Goal: Contribute content: Contribute content

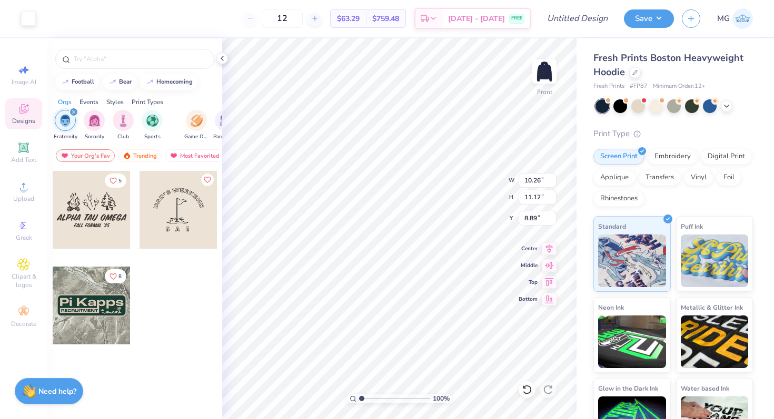
type input "8.86"
type input "6.63"
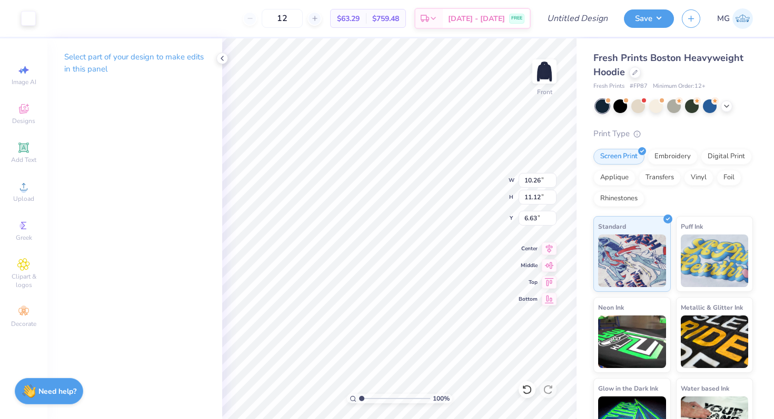
type input "8.95"
type input "9.70"
type input "8.00"
click at [18, 152] on icon at bounding box center [23, 148] width 13 height 13
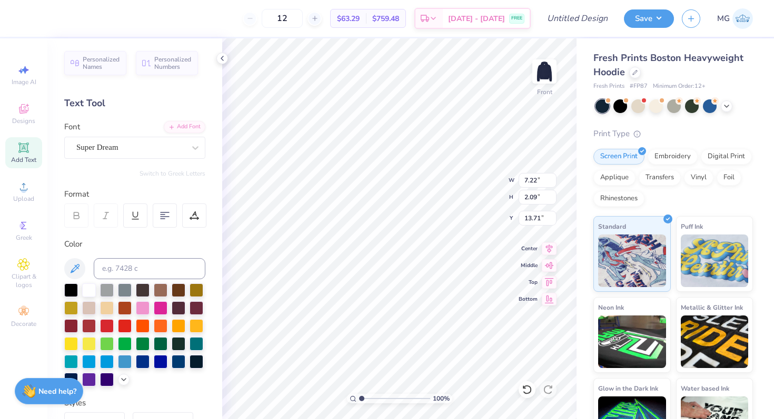
scroll to position [8, 5]
type textarea "Aggie Mens Alliance"
click at [137, 144] on div "Super Dream" at bounding box center [130, 147] width 111 height 16
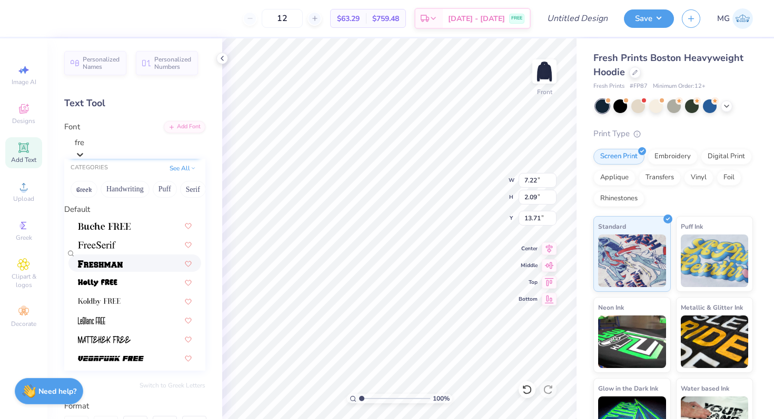
click at [109, 268] on img at bounding box center [100, 263] width 45 height 7
type input "fre"
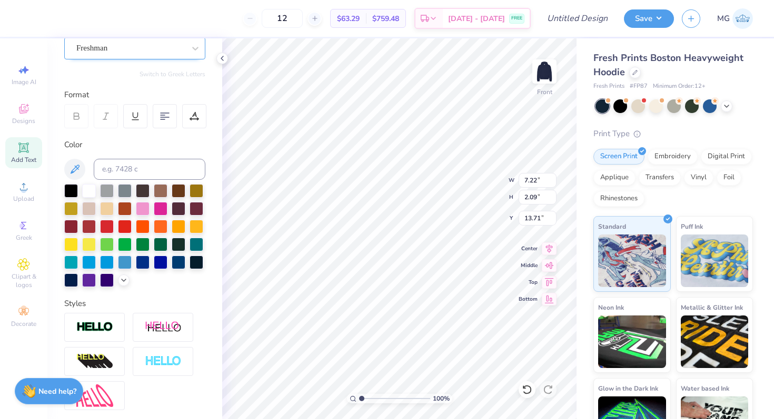
scroll to position [210, 0]
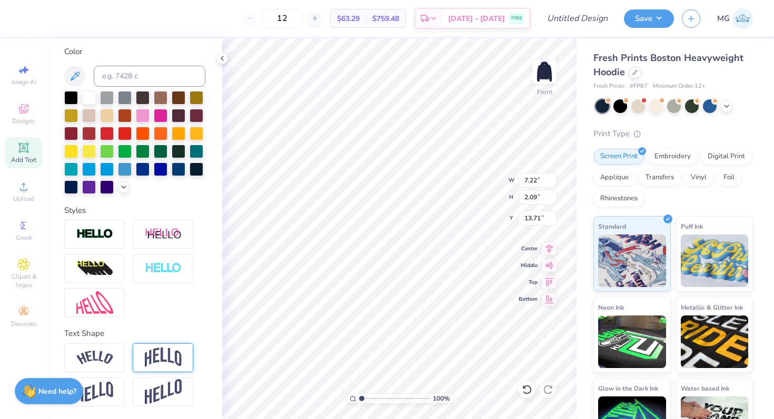
click at [166, 351] on img at bounding box center [163, 358] width 37 height 20
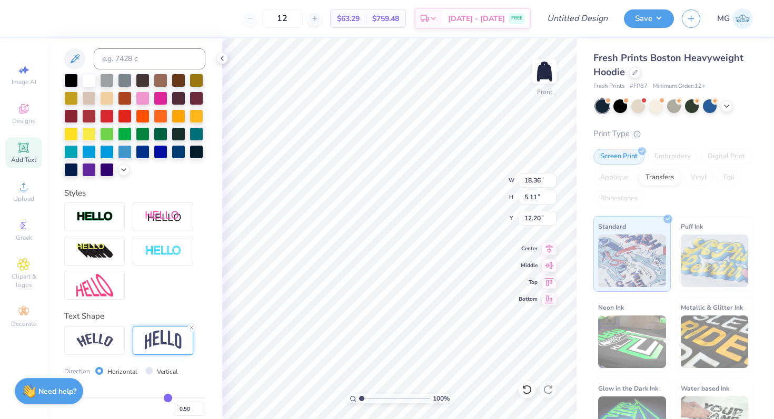
type input "5.44"
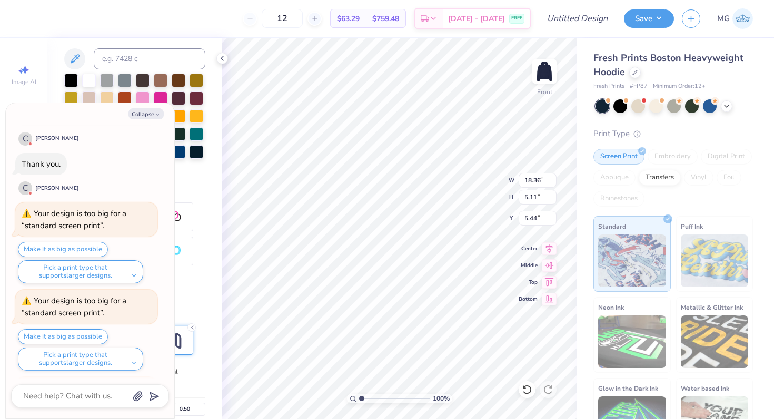
scroll to position [482, 0]
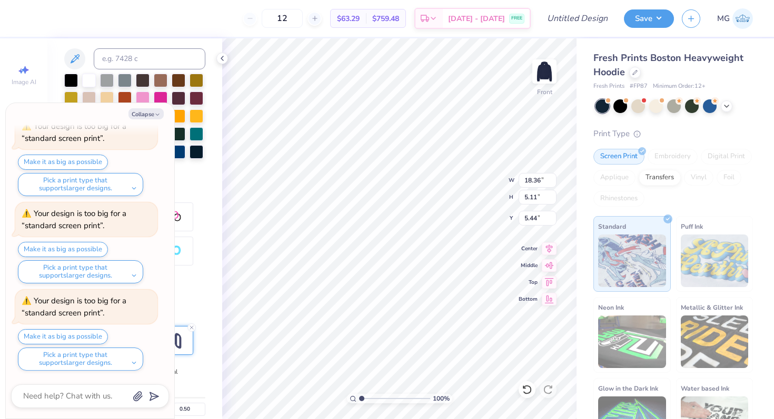
type textarea "x"
type input "14.90"
type input "4.15"
type input "6.41"
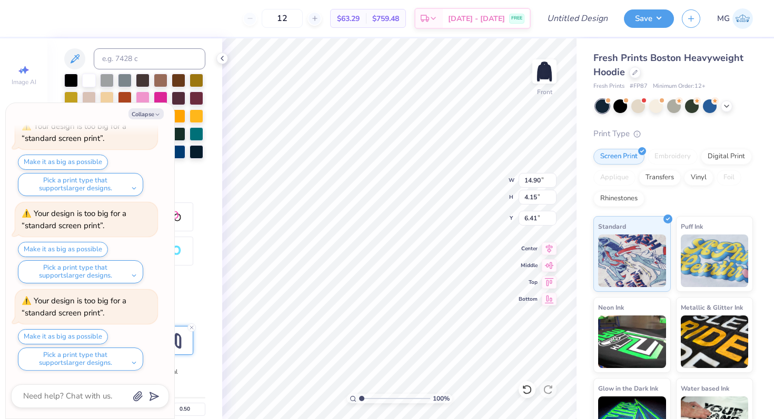
type textarea "x"
type input "5.35"
type textarea "x"
type input "8.95"
type input "9.70"
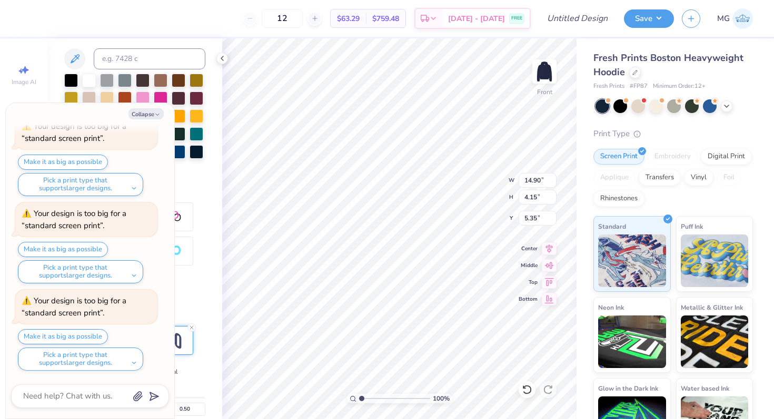
type input "8.00"
type textarea "x"
type input "9.18"
type textarea "x"
type input "7.77"
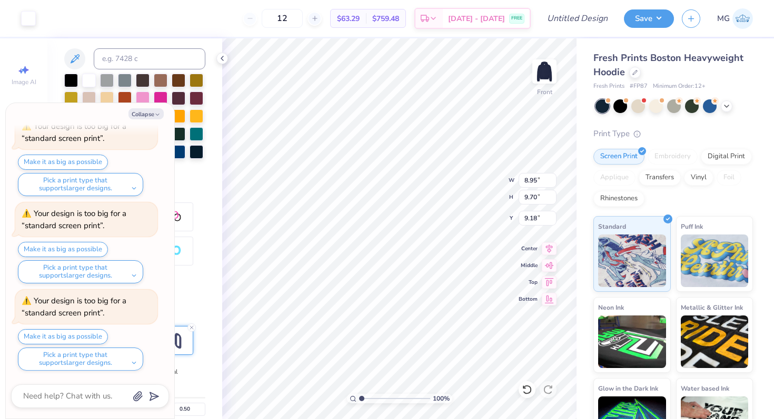
type input "8.42"
type input "9.19"
type textarea "x"
type input "7.95"
type textarea "x"
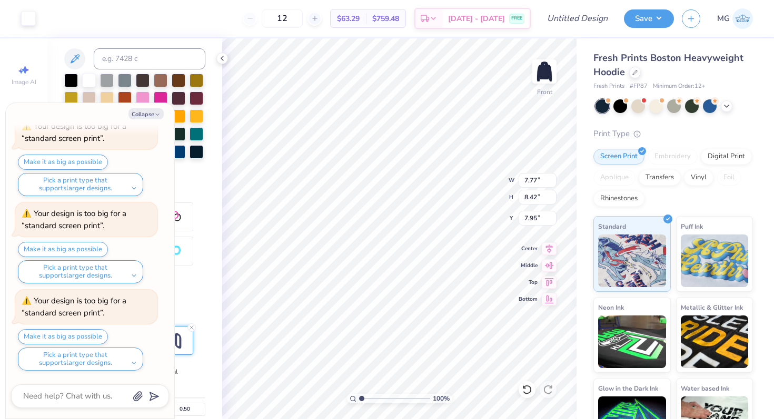
type input "14.90"
type input "4.15"
type input "5.35"
type textarea "x"
type input "5.55"
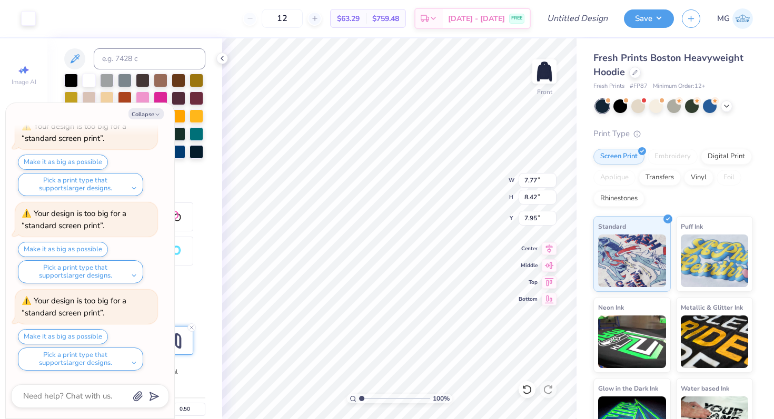
type textarea "x"
type input "8.36"
click at [154, 111] on button "Collapse" at bounding box center [145, 113] width 35 height 11
type textarea "x"
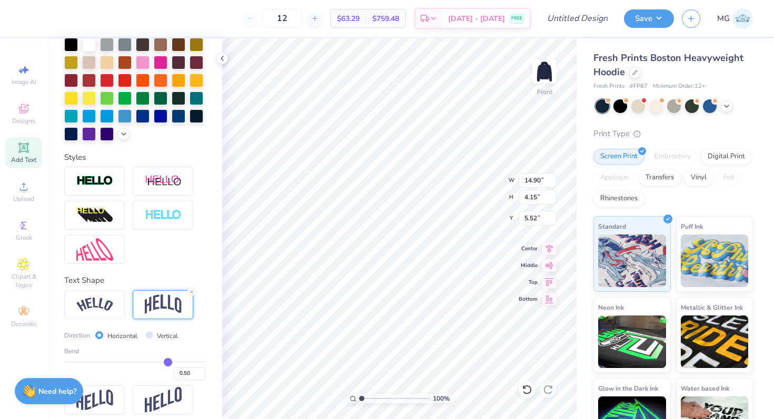
scroll to position [272, 0]
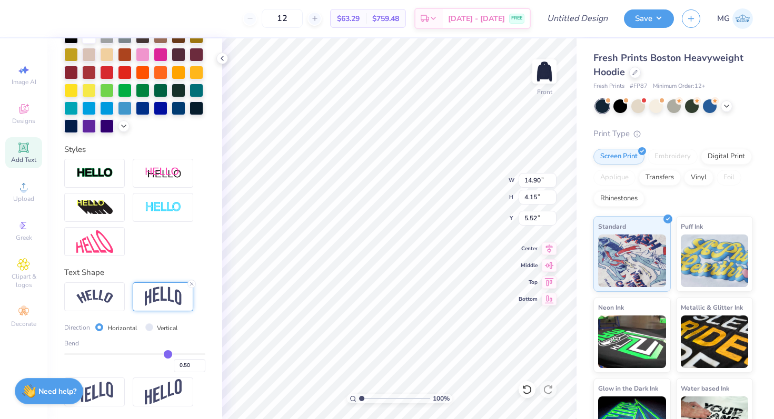
type input "0.41"
click at [156, 354] on input "range" at bounding box center [134, 355] width 141 height 2
type input "3.56"
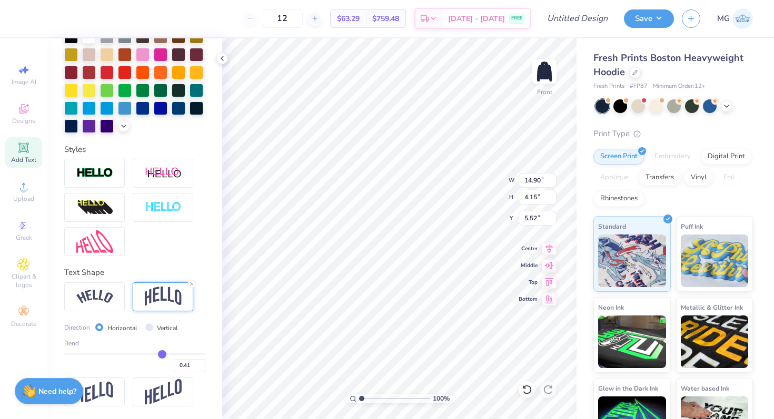
type input "5.82"
click at [149, 352] on div "Bend 0.41" at bounding box center [134, 356] width 141 height 34
type input "6.57"
type input "7.12"
click at [545, 68] on img at bounding box center [544, 72] width 42 height 42
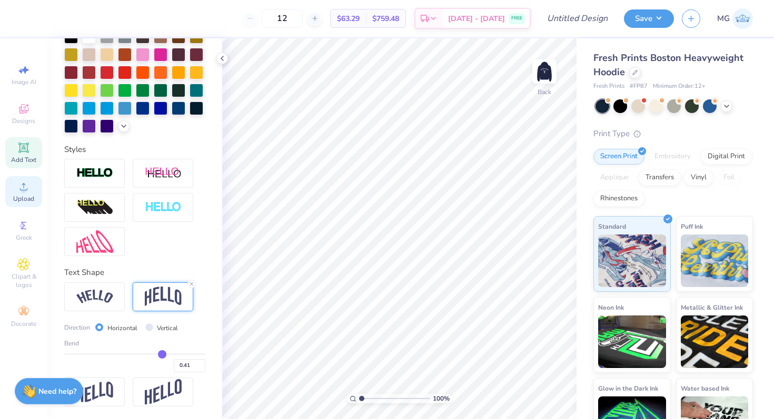
click at [11, 195] on div "Upload" at bounding box center [23, 191] width 37 height 31
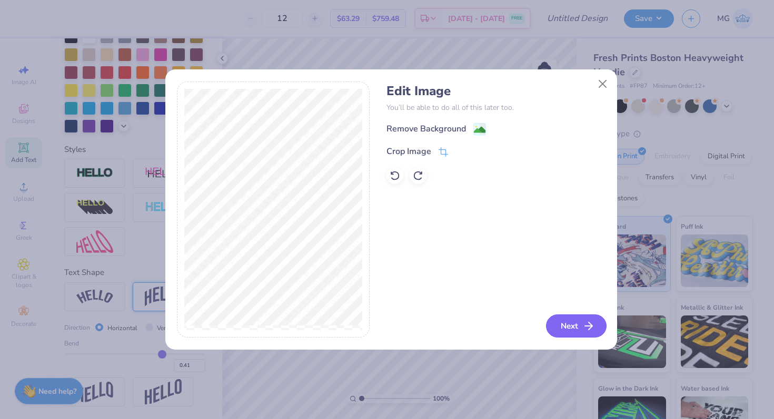
click at [582, 319] on button "Next" at bounding box center [576, 326] width 61 height 23
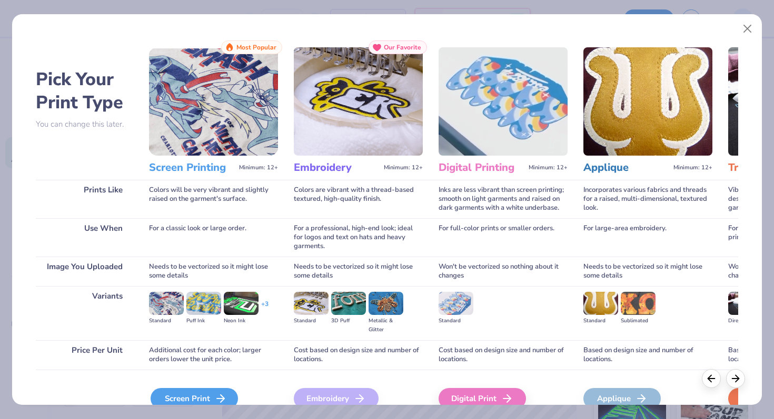
click at [189, 394] on div "Screen Print" at bounding box center [194, 398] width 87 height 21
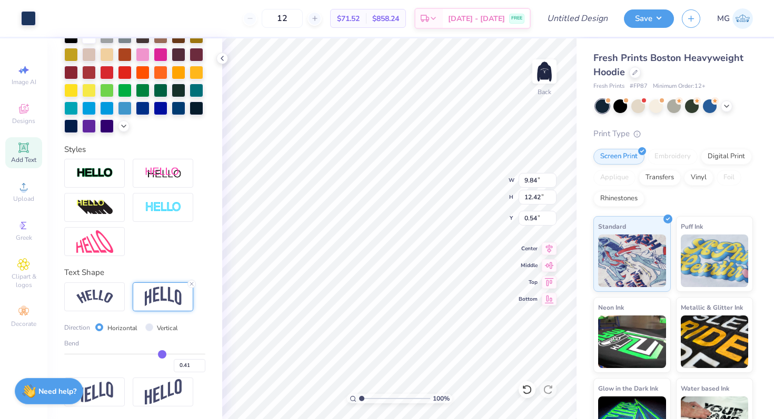
type input "3.60"
type input "4.54"
type input "3.00"
type input "2.69"
type input "3.39"
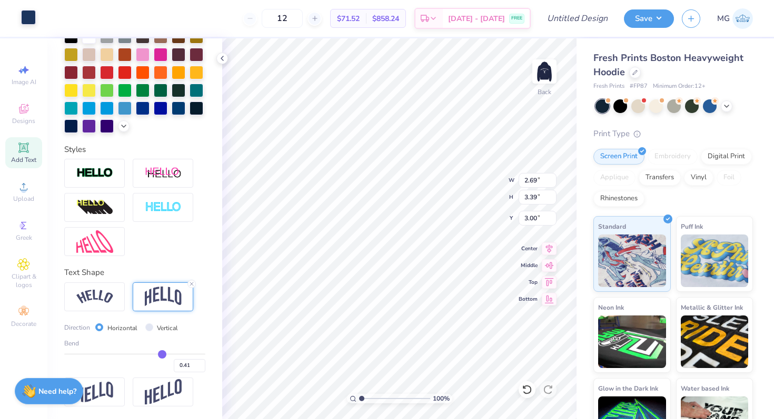
click at [26, 17] on div at bounding box center [28, 17] width 15 height 15
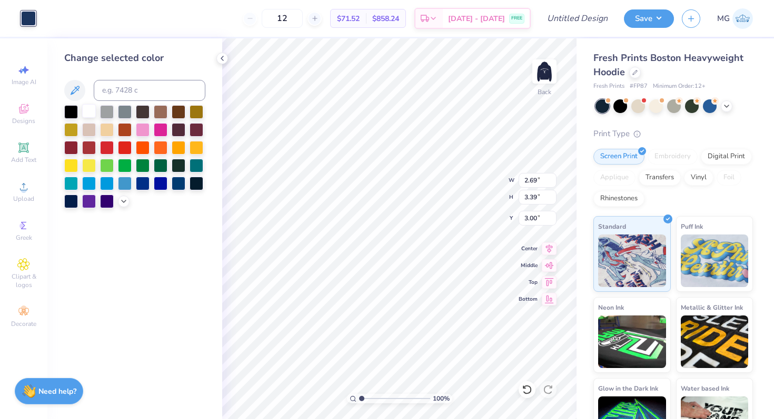
click at [93, 114] on div at bounding box center [89, 111] width 14 height 14
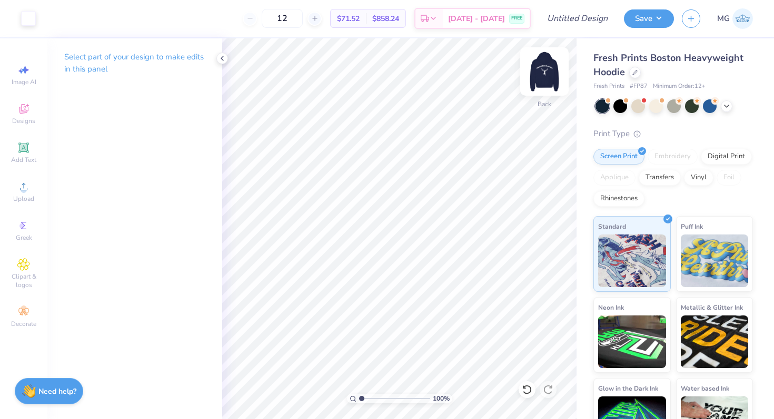
click at [542, 81] on img at bounding box center [544, 72] width 42 height 42
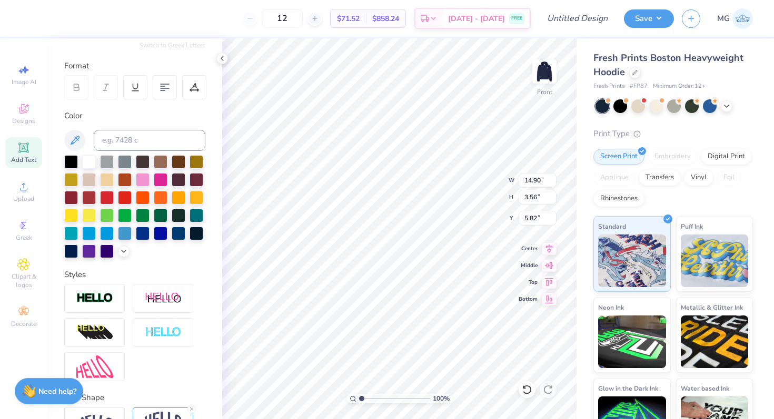
scroll to position [184, 0]
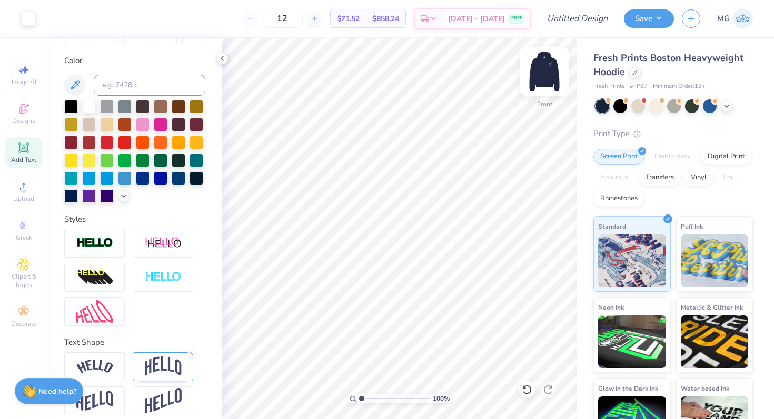
click at [548, 68] on img at bounding box center [544, 72] width 42 height 42
click at [553, 68] on img at bounding box center [544, 72] width 42 height 42
drag, startPoint x: 593, startPoint y: 22, endPoint x: 595, endPoint y: 28, distance: 6.7
click at [593, 22] on input "Design Title" at bounding box center [590, 18] width 52 height 21
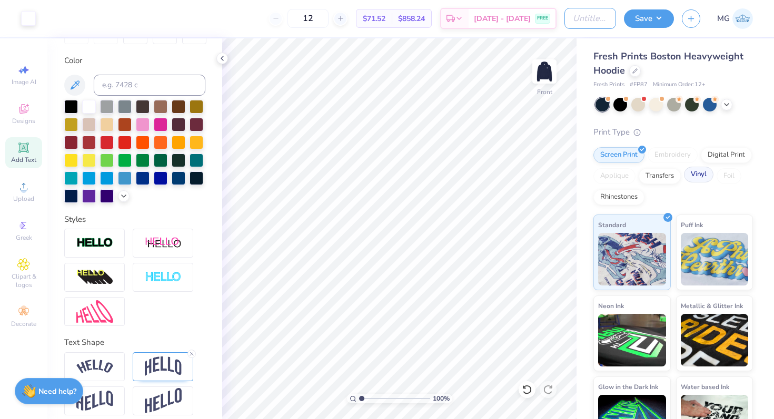
scroll to position [2, 0]
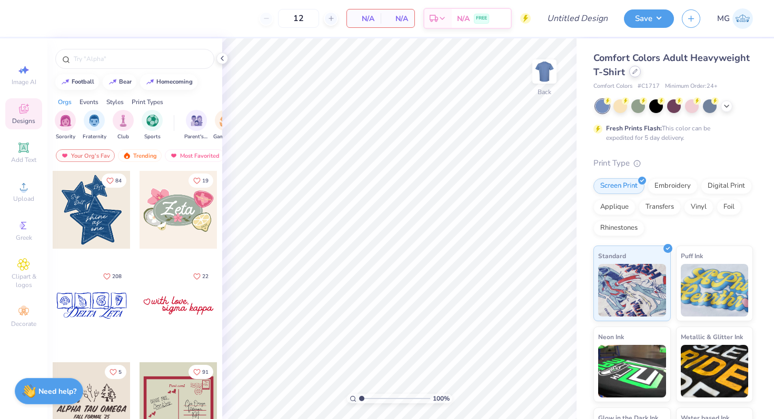
click at [637, 74] on icon at bounding box center [634, 71] width 5 height 5
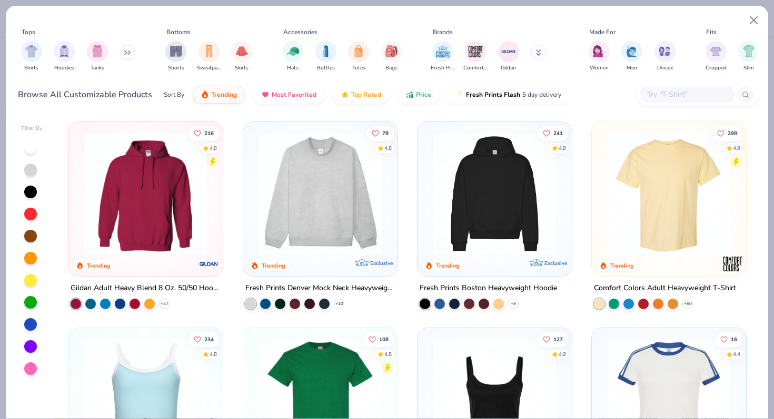
click at [341, 249] on img at bounding box center [320, 194] width 133 height 123
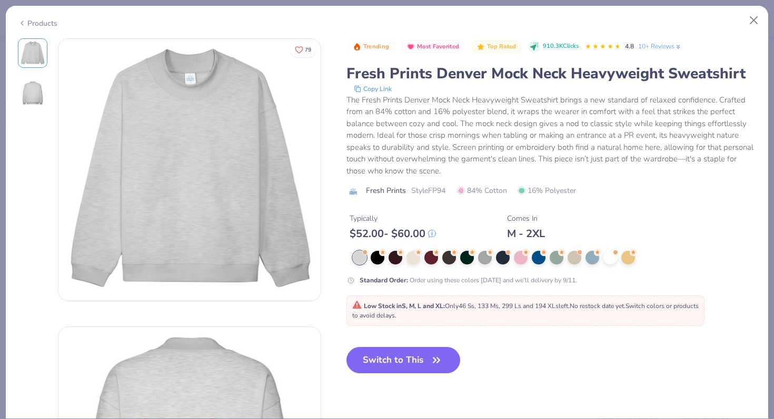
click at [425, 378] on div "Switch to This" at bounding box center [403, 368] width 114 height 43
click at [425, 372] on button "Switch to This" at bounding box center [403, 360] width 114 height 26
type input "50"
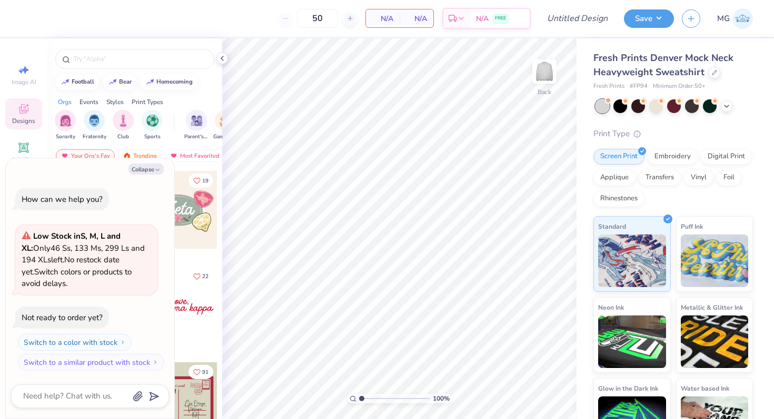
click at [142, 162] on div "Collapse How can we help you? Low Stock in S, M, L and XL : Only 46 Ss, 133 Ms,…" at bounding box center [90, 288] width 168 height 261
click at [144, 171] on button "Collapse" at bounding box center [145, 169] width 35 height 11
type textarea "x"
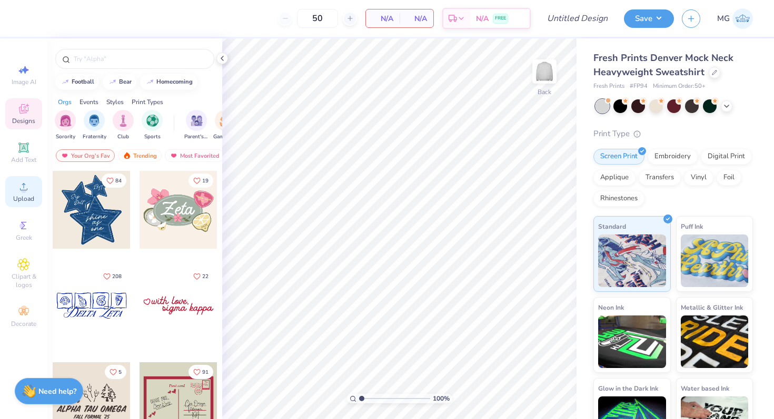
click at [22, 186] on icon at bounding box center [23, 187] width 13 height 13
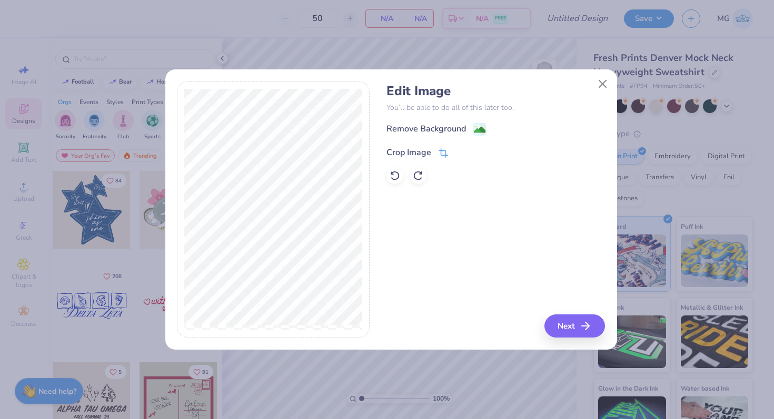
click at [409, 149] on div "Crop Image" at bounding box center [408, 152] width 45 height 13
click at [459, 154] on icon at bounding box center [460, 151] width 6 height 6
click at [590, 323] on icon "button" at bounding box center [588, 326] width 13 height 13
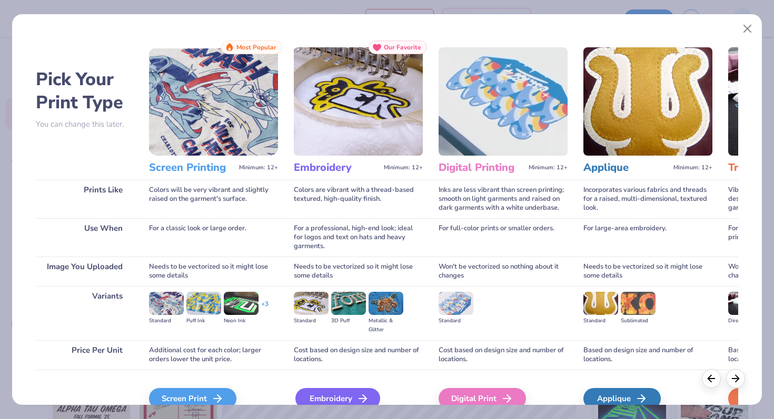
click at [308, 400] on div "Embroidery" at bounding box center [337, 398] width 85 height 21
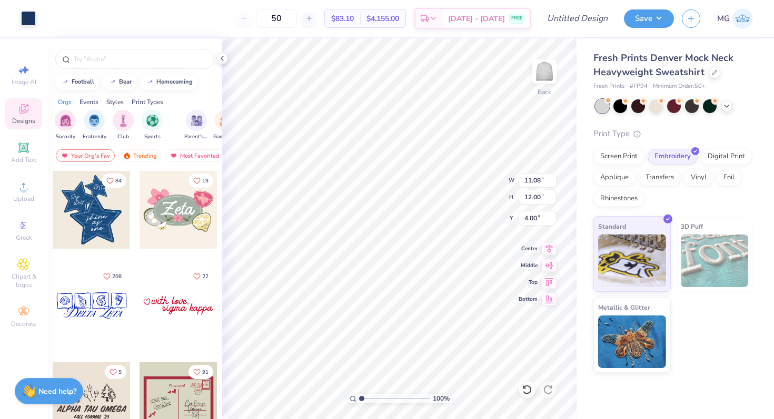
type input "1.84"
type input "2.00"
type input "3.00"
type input "2.38"
type input "2.58"
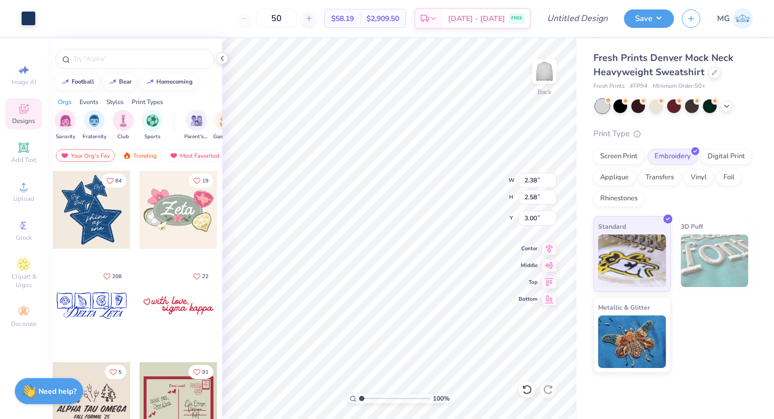
type input "2.06"
type input "2.22"
click at [458, 193] on div "100 % Back W 2.06 2.06 " H 2.22 2.22 " Y 3.00 3.00 " Center Middle Top Bottom" at bounding box center [399, 228] width 354 height 381
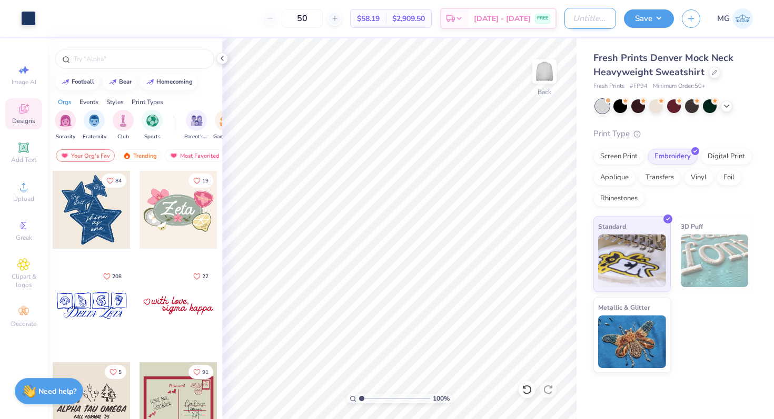
click at [589, 25] on input "Design Title" at bounding box center [590, 18] width 52 height 21
type input "AMA x PARKE Embroidered"
click at [659, 19] on button "Save" at bounding box center [649, 17] width 50 height 18
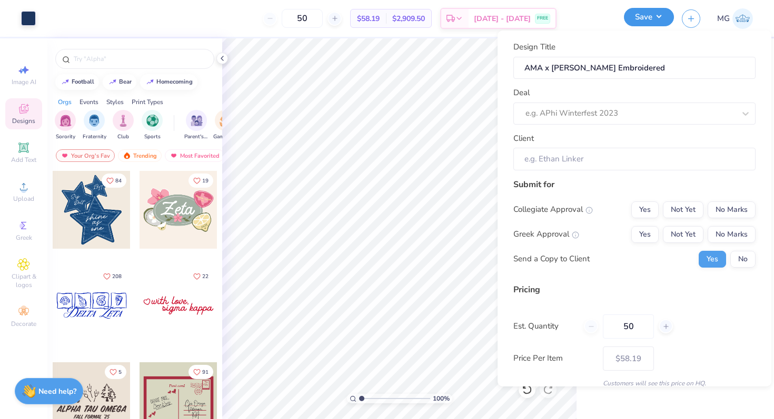
scroll to position [0, 0]
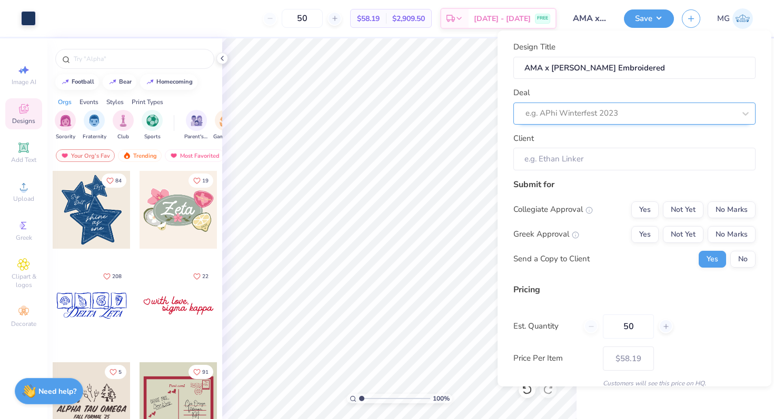
click at [588, 119] on div at bounding box center [629, 113] width 209 height 14
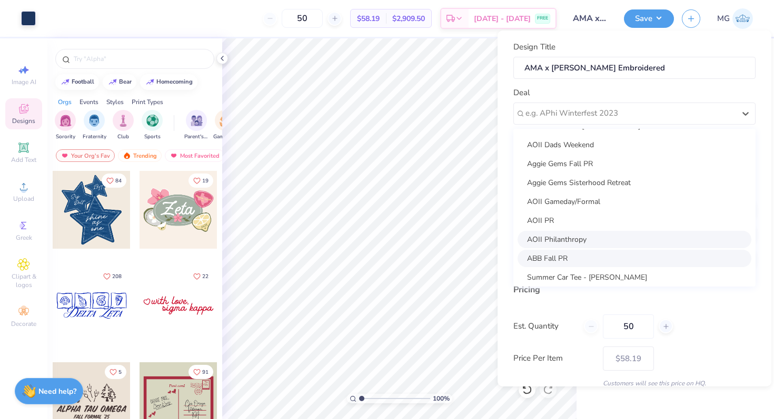
scroll to position [76, 0]
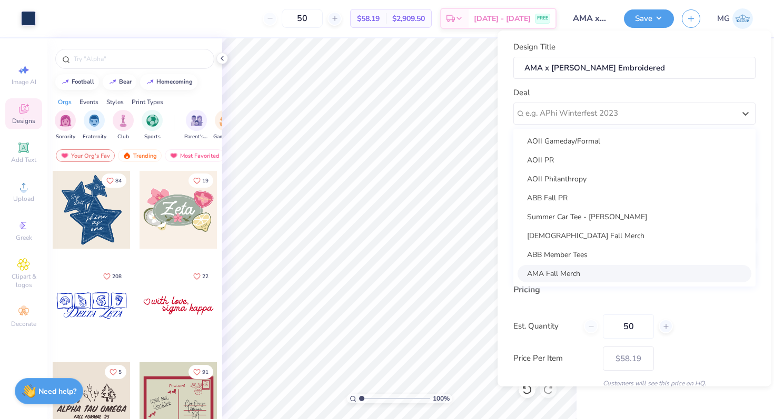
click at [589, 277] on div "AMA Fall Merch" at bounding box center [634, 273] width 234 height 17
type input "Cody Back"
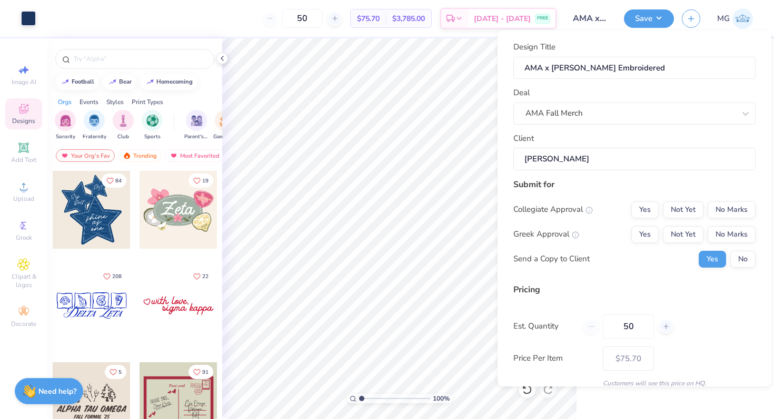
drag, startPoint x: 622, startPoint y: 151, endPoint x: 623, endPoint y: 158, distance: 6.9
click at [622, 151] on input "Cody Back" at bounding box center [634, 159] width 242 height 23
click at [708, 208] on button "No Marks" at bounding box center [731, 210] width 48 height 17
click at [727, 237] on button "No Marks" at bounding box center [731, 234] width 48 height 17
click at [738, 269] on div "Submit for Collegiate Approval Yes Not Yet No Marks Greek Approval Yes Not Yet …" at bounding box center [634, 226] width 242 height 97
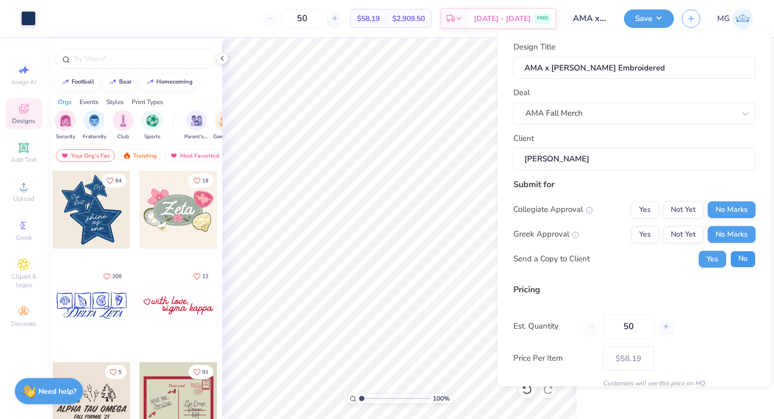
click at [739, 266] on button "No" at bounding box center [742, 259] width 25 height 17
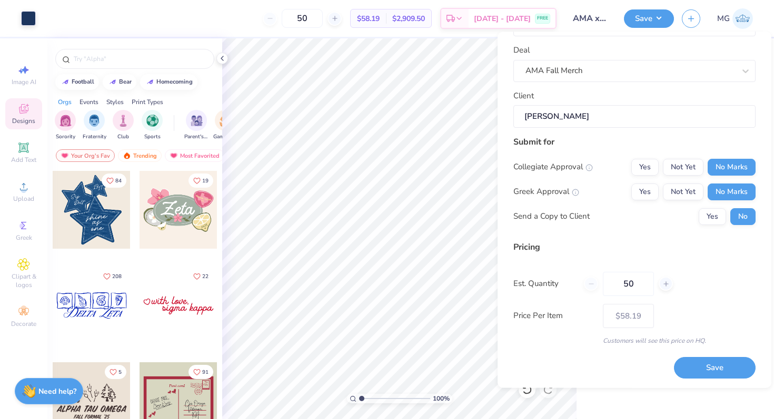
scroll to position [45, 0]
click at [739, 364] on button "Save" at bounding box center [715, 368] width 82 height 22
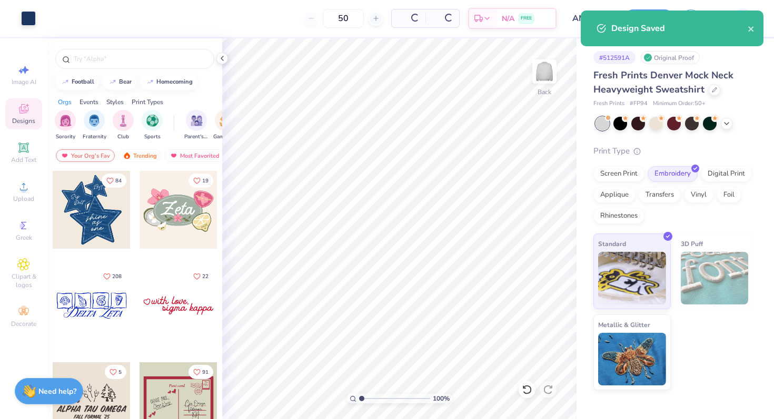
type input "$58.19"
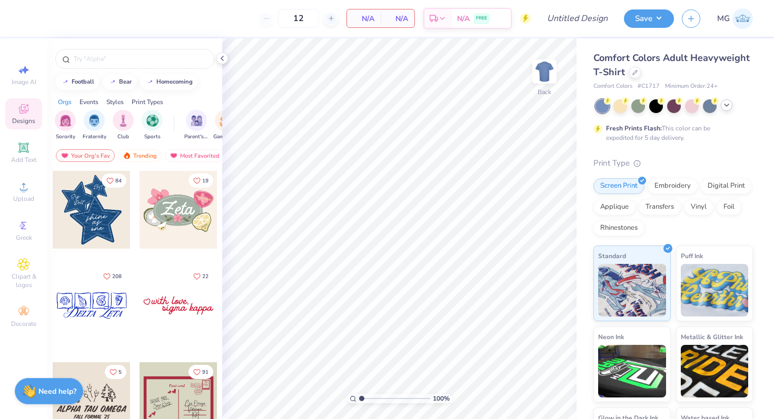
click at [728, 106] on icon at bounding box center [726, 105] width 8 height 8
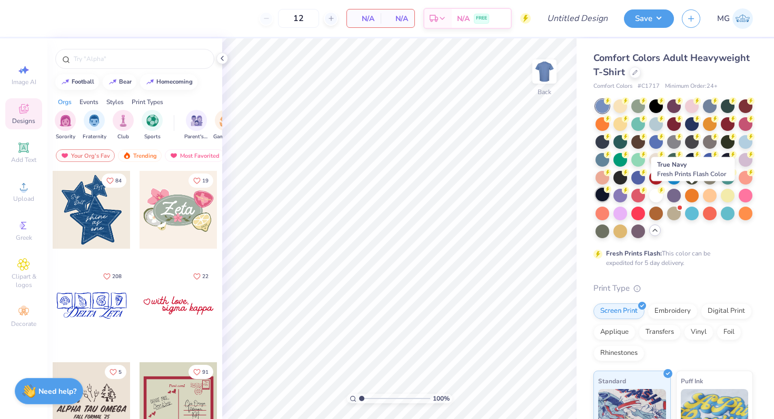
click at [609, 196] on div at bounding box center [602, 195] width 14 height 14
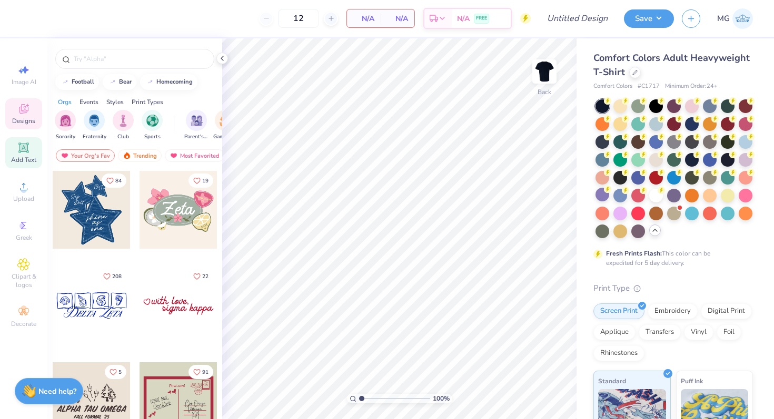
click at [25, 155] on div "Add Text" at bounding box center [23, 152] width 37 height 31
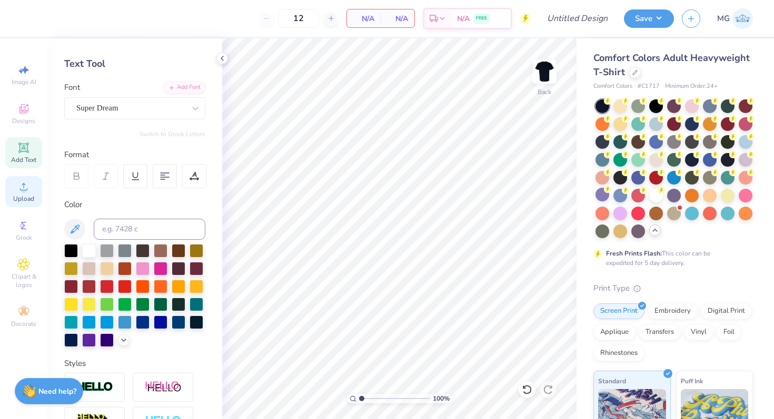
scroll to position [41, 0]
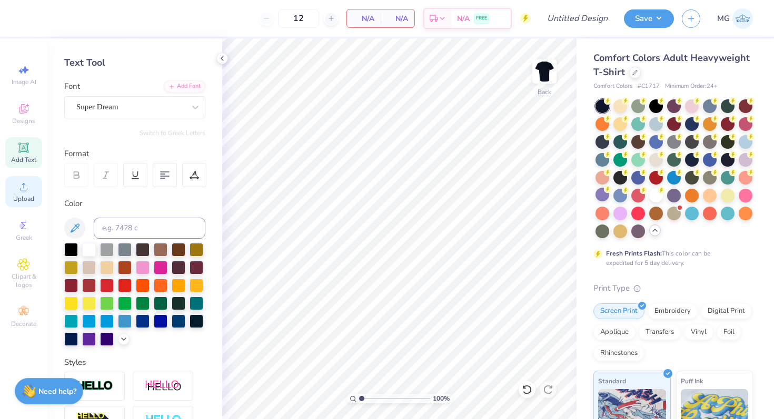
click at [15, 188] on div "Upload" at bounding box center [23, 191] width 37 height 31
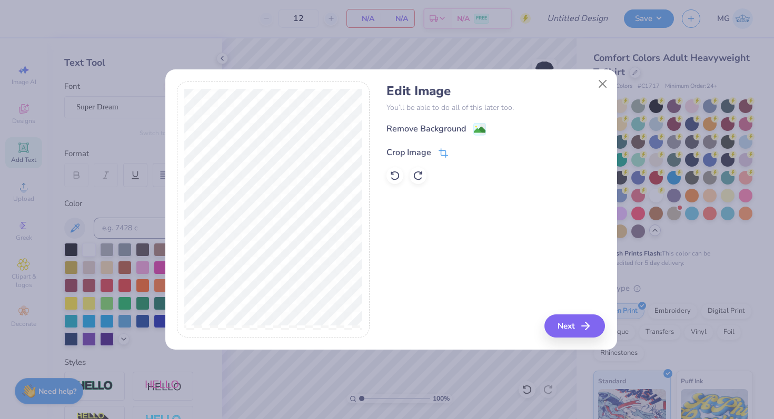
click at [412, 154] on div "Crop Image" at bounding box center [408, 152] width 45 height 13
click at [461, 148] on button at bounding box center [460, 151] width 11 height 11
click at [575, 319] on button "Next" at bounding box center [576, 326] width 61 height 23
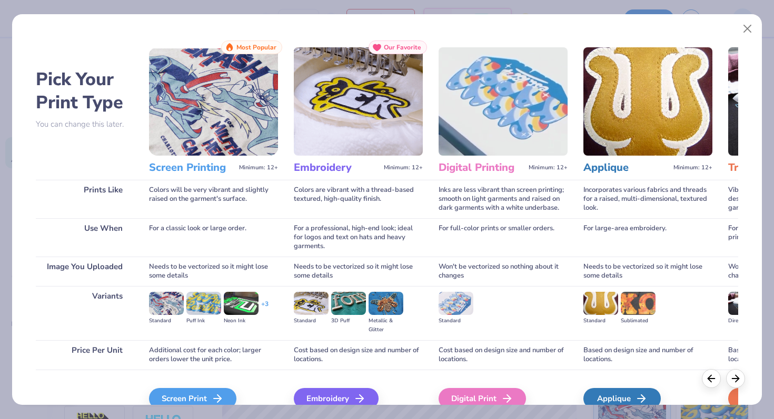
click at [302, 409] on div "Pick Your Print Type You can change this later. Prints Like Use When Image You …" at bounding box center [387, 209] width 774 height 419
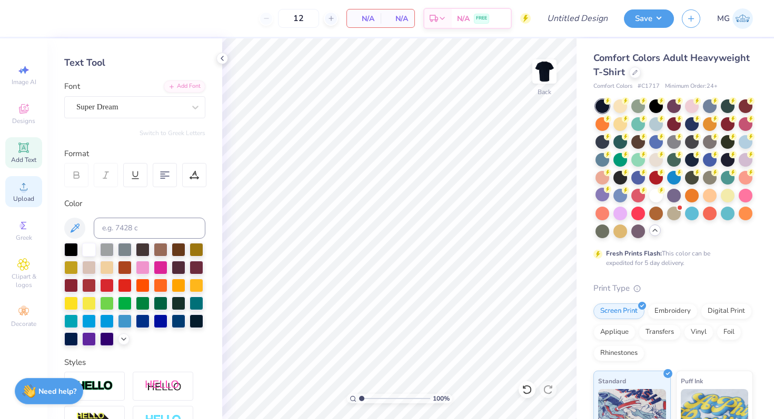
click at [29, 195] on span "Upload" at bounding box center [23, 199] width 21 height 8
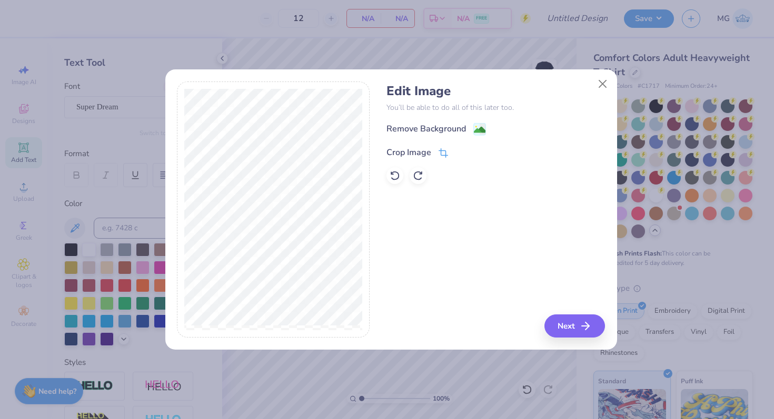
click at [409, 149] on div "Crop Image" at bounding box center [408, 152] width 45 height 13
click at [457, 151] on icon at bounding box center [460, 151] width 6 height 6
click at [557, 333] on button "Next" at bounding box center [576, 326] width 61 height 23
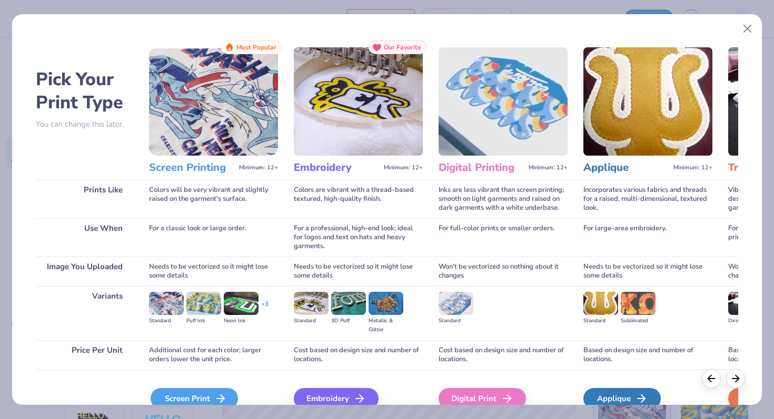
click at [225, 396] on icon at bounding box center [220, 399] width 13 height 13
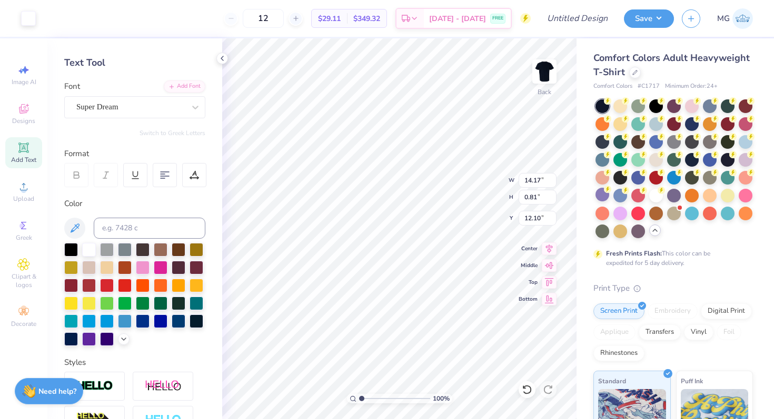
type input "9.97"
type input "0.57"
type input "3.00"
type input "9.36"
type input "0.53"
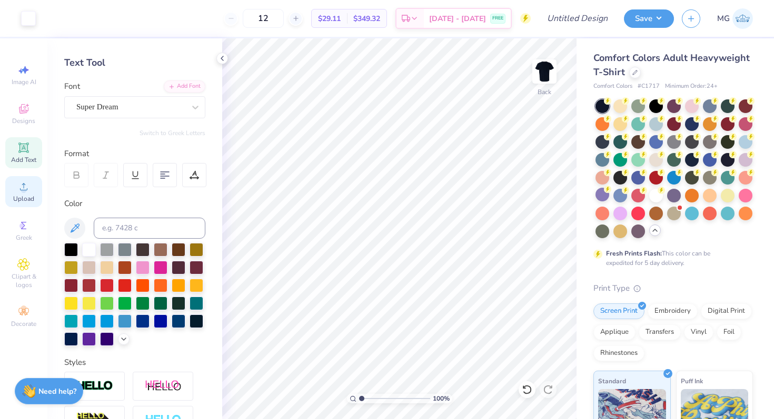
click at [23, 195] on span "Upload" at bounding box center [23, 199] width 21 height 8
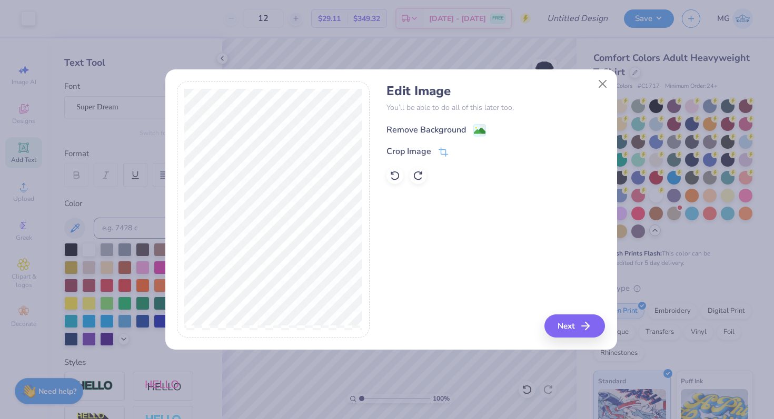
click at [406, 124] on div "Remove Background" at bounding box center [425, 130] width 79 height 13
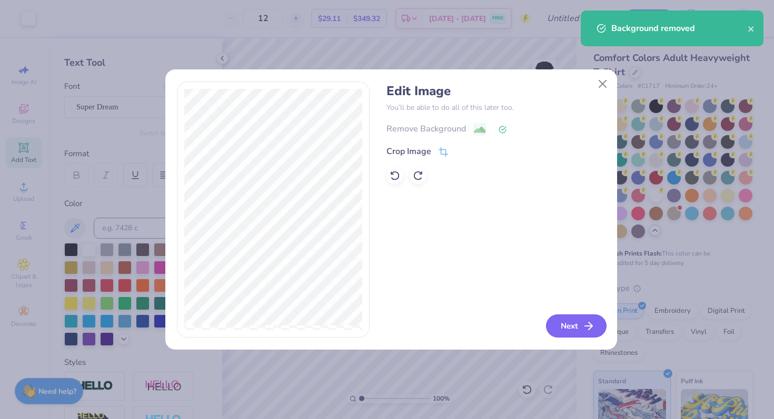
click at [568, 327] on button "Next" at bounding box center [576, 326] width 61 height 23
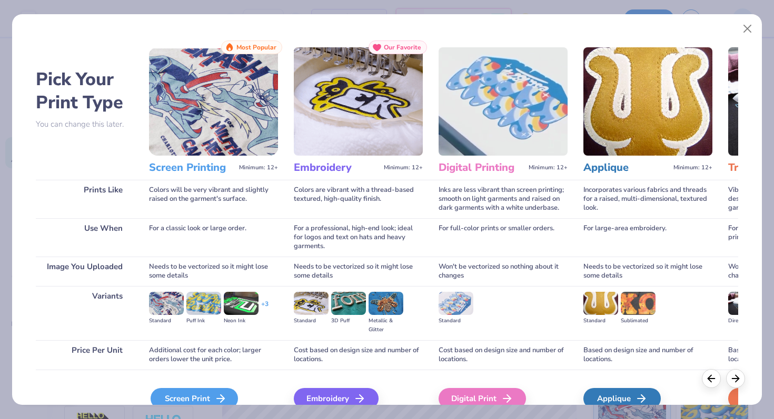
click at [218, 404] on icon at bounding box center [220, 399] width 13 height 13
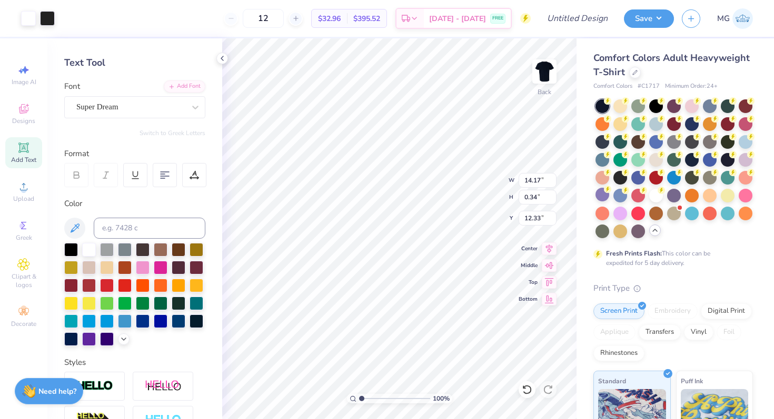
type input "8.94"
type input "0.21"
type input "3.85"
type input "9.26"
type input "0.22"
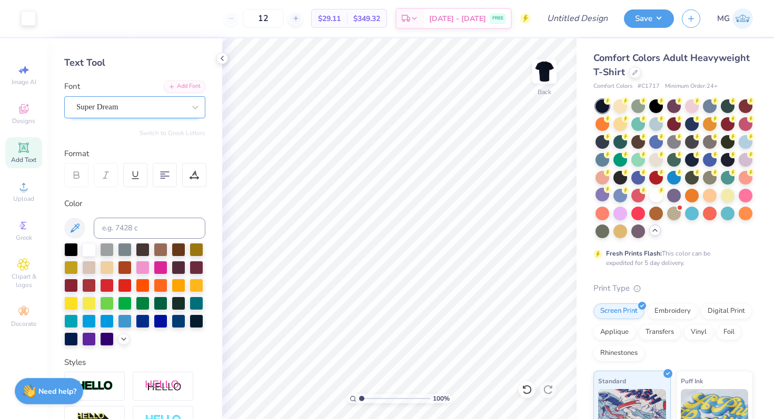
click at [109, 106] on div "Super Dream" at bounding box center [130, 107] width 111 height 16
click at [25, 142] on icon at bounding box center [23, 148] width 13 height 13
type textarea "TEX___T"
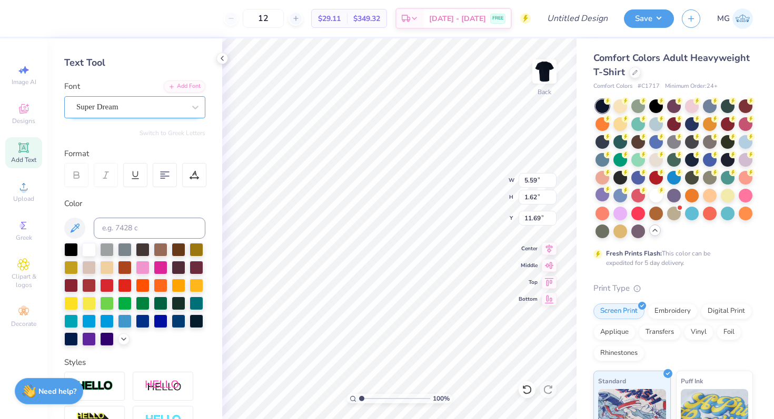
type textarea "------"
click at [144, 107] on div "Super Dream" at bounding box center [130, 107] width 111 height 16
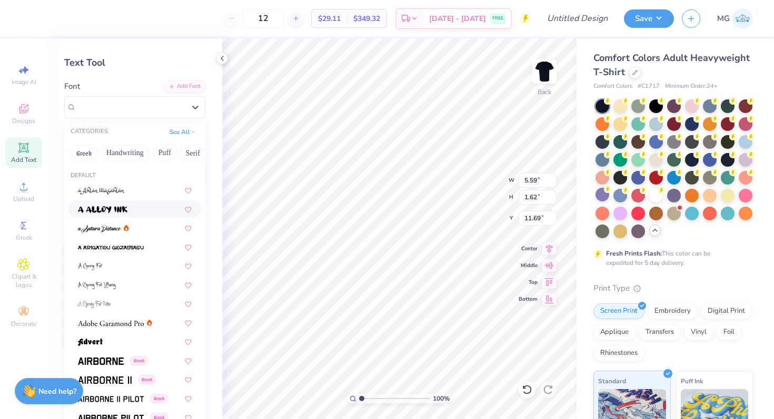
click at [139, 210] on div at bounding box center [135, 209] width 114 height 11
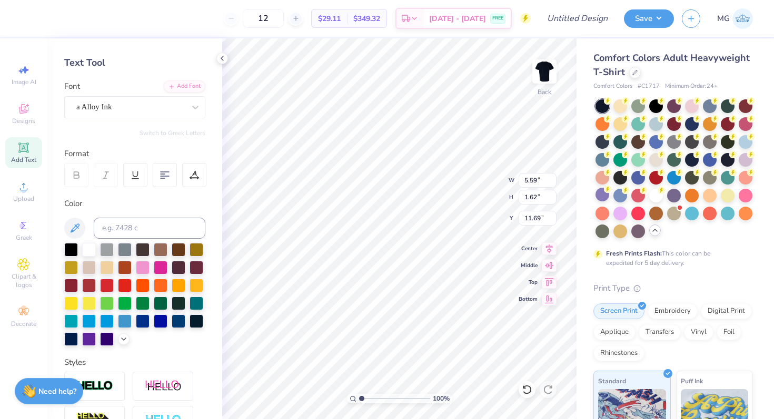
drag, startPoint x: 141, startPoint y: 198, endPoint x: 142, endPoint y: 205, distance: 6.9
click at [141, 198] on div "Color" at bounding box center [134, 204] width 141 height 12
click at [139, 256] on div at bounding box center [143, 249] width 14 height 14
click at [102, 98] on div "a Alloy Ink" at bounding box center [134, 107] width 141 height 22
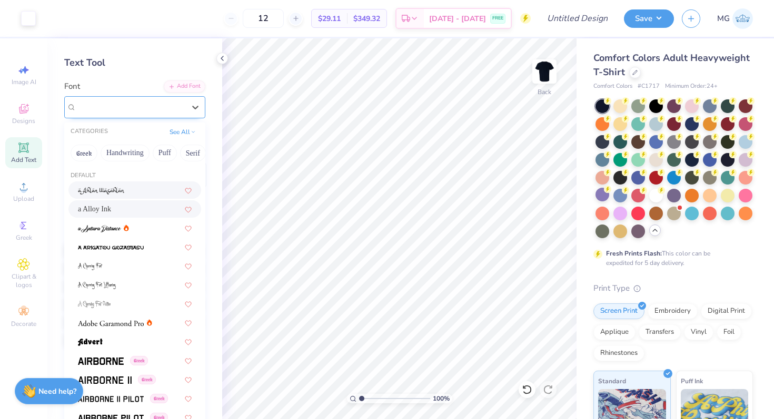
click at [84, 98] on div "a Alloy Ink" at bounding box center [134, 107] width 141 height 22
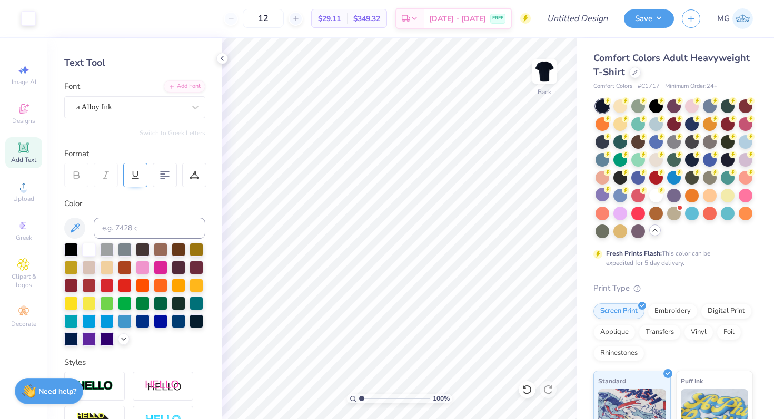
click at [139, 163] on div at bounding box center [135, 175] width 24 height 24
click at [137, 179] on icon at bounding box center [135, 175] width 9 height 9
click at [133, 112] on div "a Alloy Ink" at bounding box center [130, 107] width 111 height 16
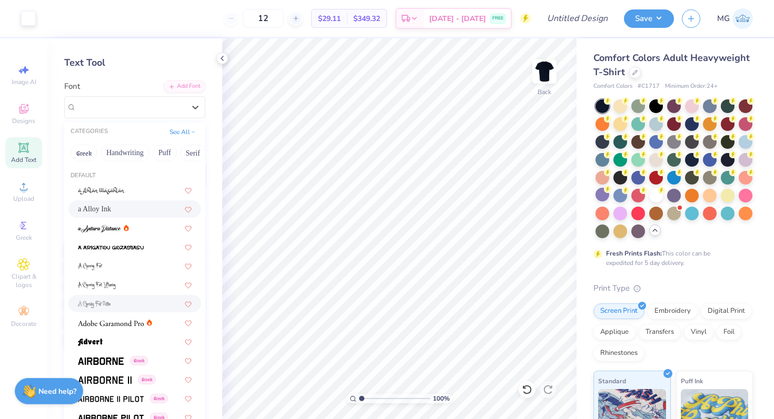
scroll to position [92, 0]
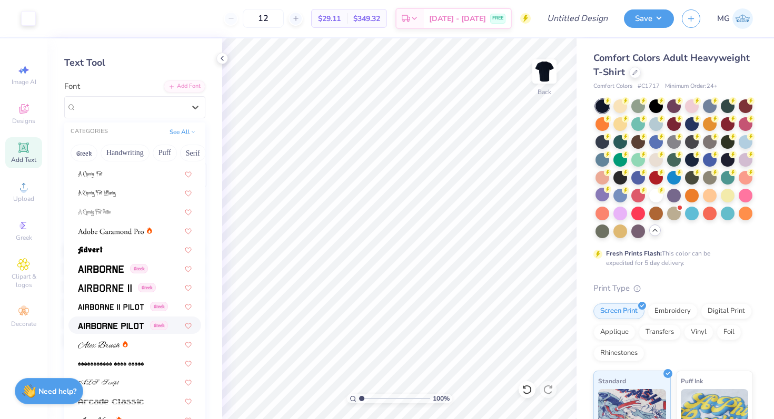
click at [111, 317] on div "Greek" at bounding box center [134, 325] width 133 height 17
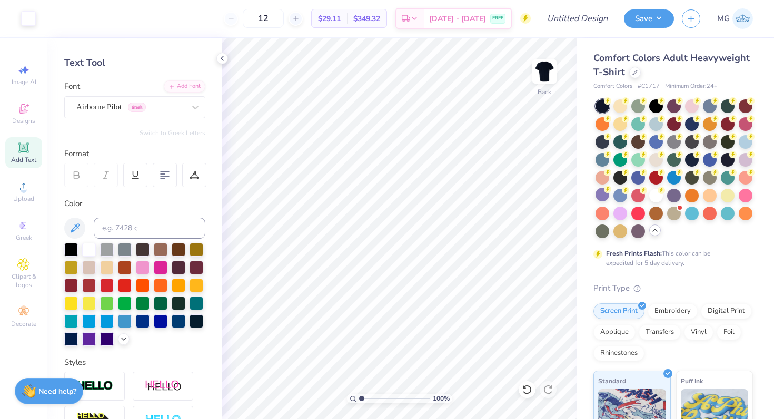
click at [23, 149] on icon at bounding box center [23, 148] width 8 height 8
click at [134, 178] on icon at bounding box center [135, 175] width 9 height 9
click at [32, 279] on span "Clipart & logos" at bounding box center [23, 281] width 37 height 17
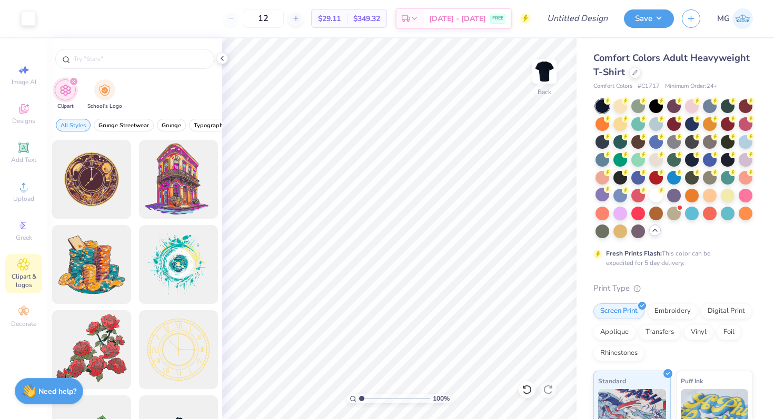
click at [73, 82] on icon "filter for Clipart" at bounding box center [73, 81] width 3 height 3
click at [138, 64] on input "text" at bounding box center [140, 59] width 135 height 11
type input "underline"
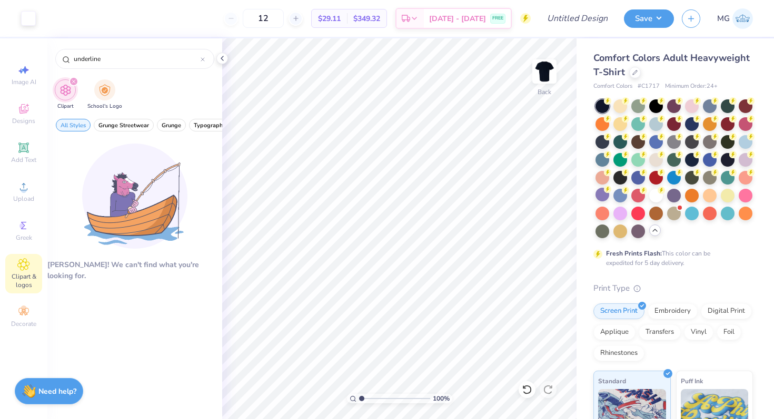
click at [75, 81] on icon "filter for Clipart" at bounding box center [74, 81] width 4 height 4
click at [87, 48] on div "underline" at bounding box center [134, 56] width 175 height 36
click at [95, 59] on input "underline" at bounding box center [137, 59] width 128 height 11
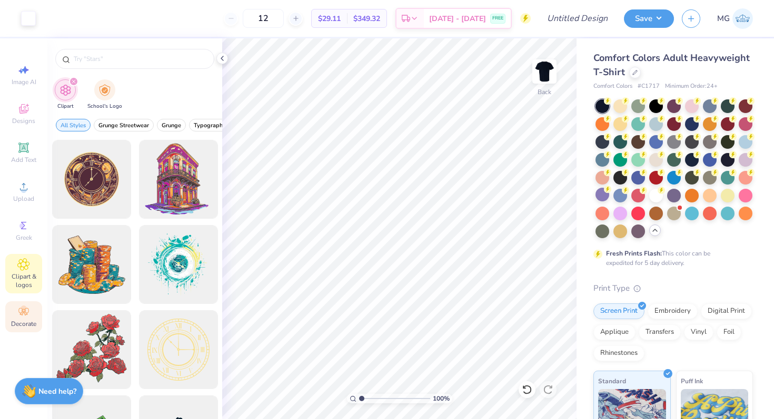
click at [34, 311] on div "Decorate" at bounding box center [23, 317] width 37 height 31
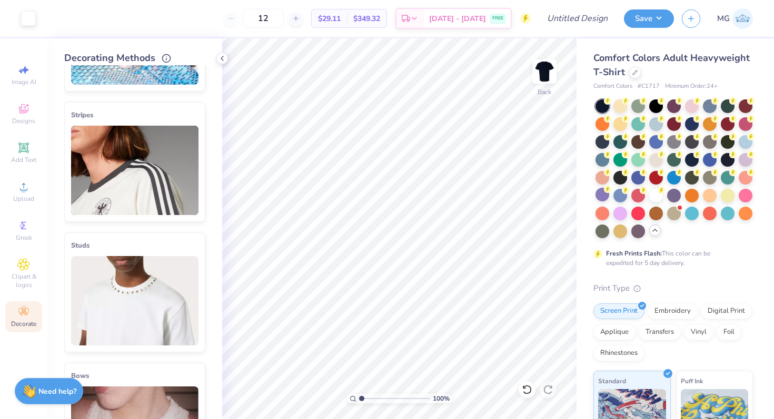
scroll to position [0, 0]
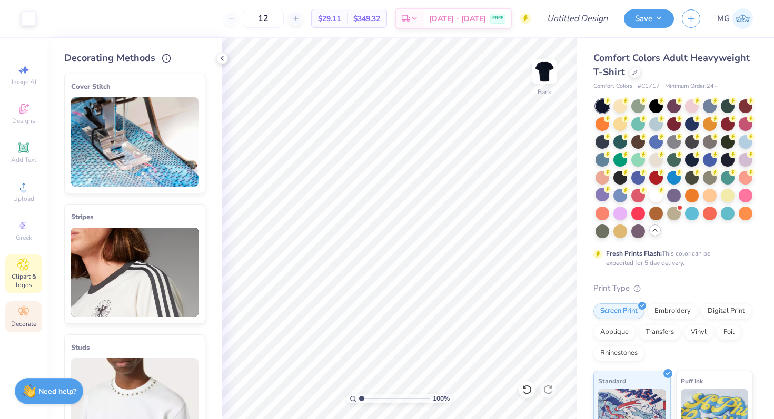
click at [19, 270] on icon at bounding box center [23, 264] width 12 height 13
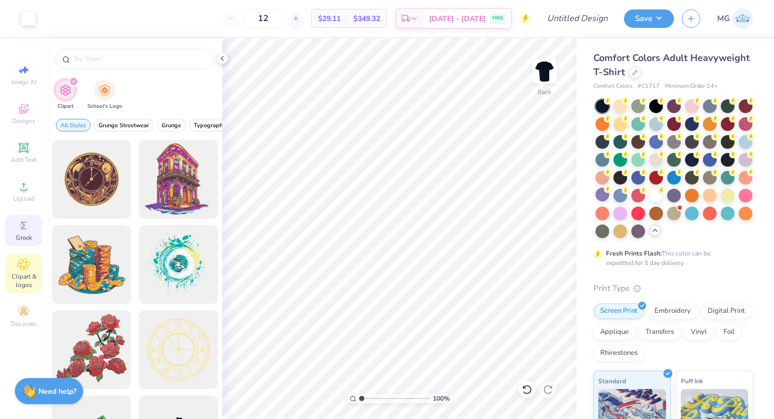
click at [18, 237] on span "Greek" at bounding box center [24, 238] width 16 height 8
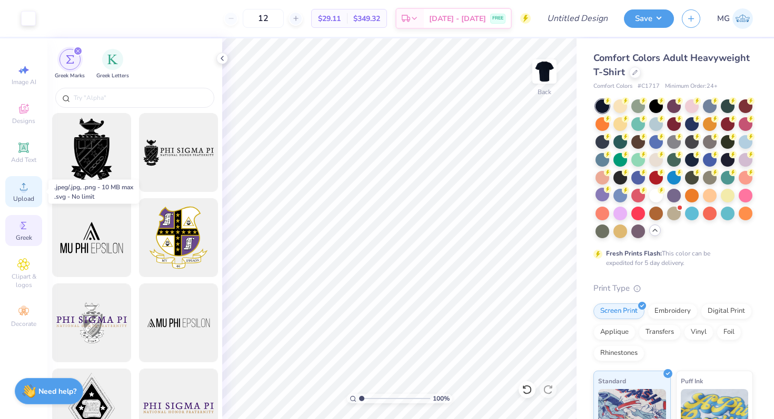
click at [20, 200] on span "Upload" at bounding box center [23, 199] width 21 height 8
click at [31, 179] on div "Upload" at bounding box center [23, 191] width 37 height 31
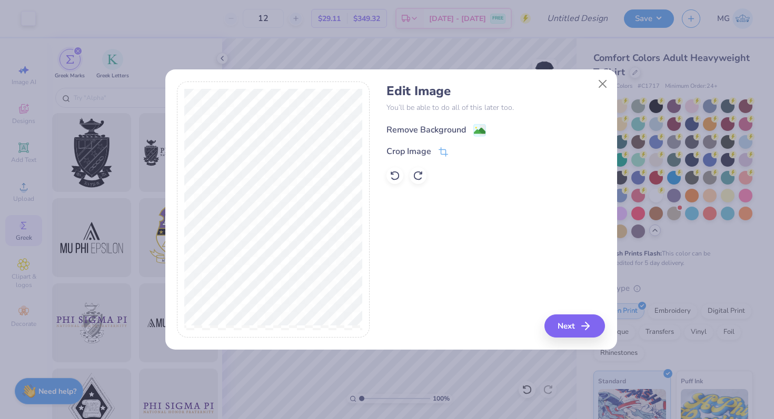
click at [419, 127] on div "Remove Background" at bounding box center [425, 130] width 79 height 13
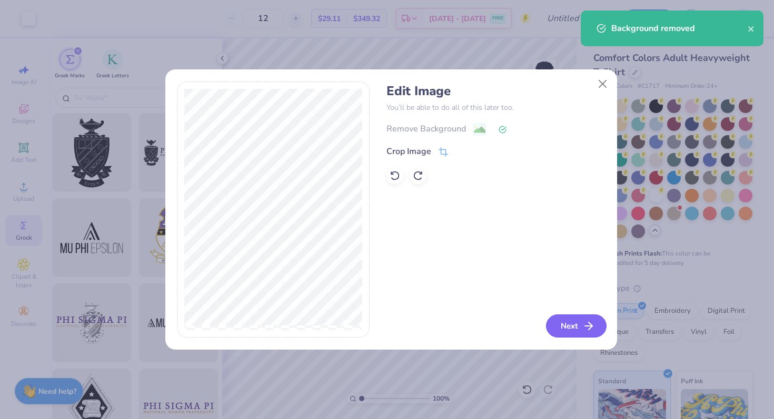
click at [589, 327] on icon "button" at bounding box center [588, 326] width 13 height 13
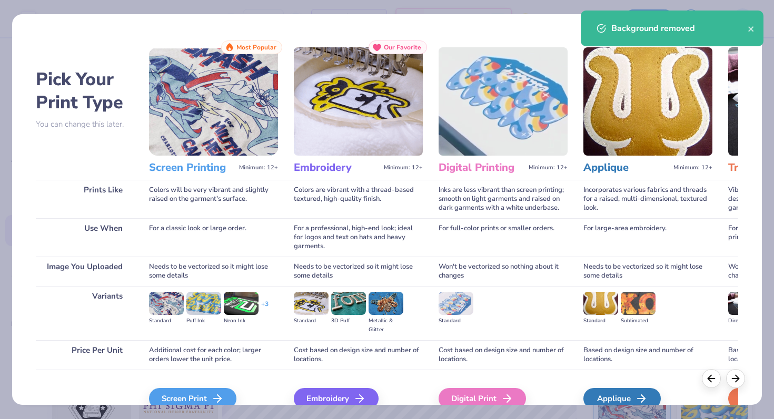
click at [203, 406] on div "Pick Your Print Type You can change this later. Prints Like Use When Image You …" at bounding box center [387, 209] width 774 height 419
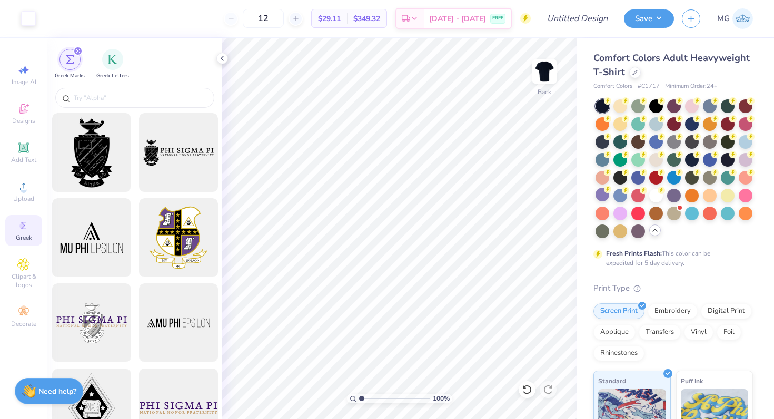
click at [203, 405] on div at bounding box center [178, 408] width 87 height 87
click at [25, 194] on div "Upload" at bounding box center [23, 191] width 37 height 31
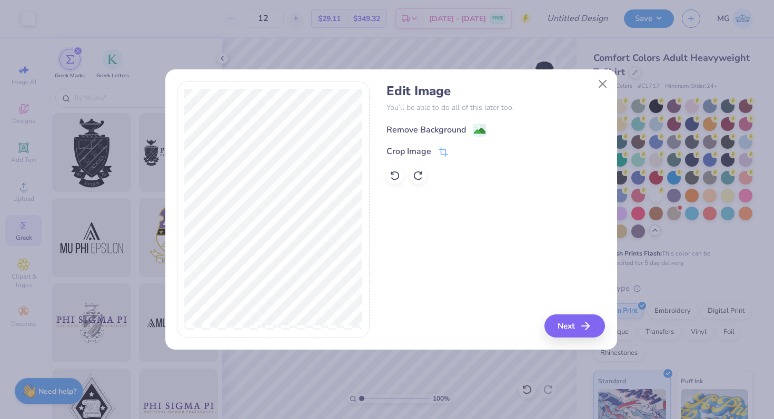
click at [413, 124] on div "Remove Background" at bounding box center [425, 130] width 79 height 13
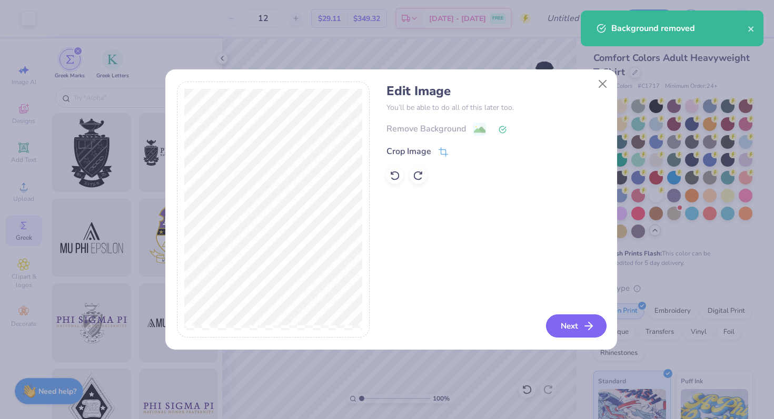
click at [584, 329] on icon "button" at bounding box center [588, 326] width 13 height 13
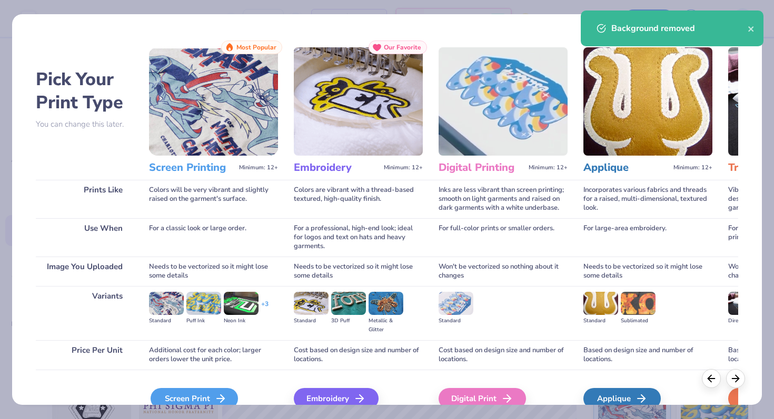
click at [174, 393] on div "Screen Print" at bounding box center [194, 398] width 87 height 21
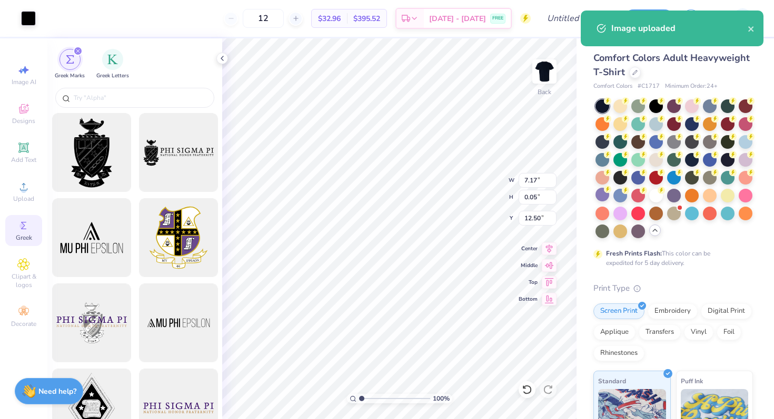
type input "3.78"
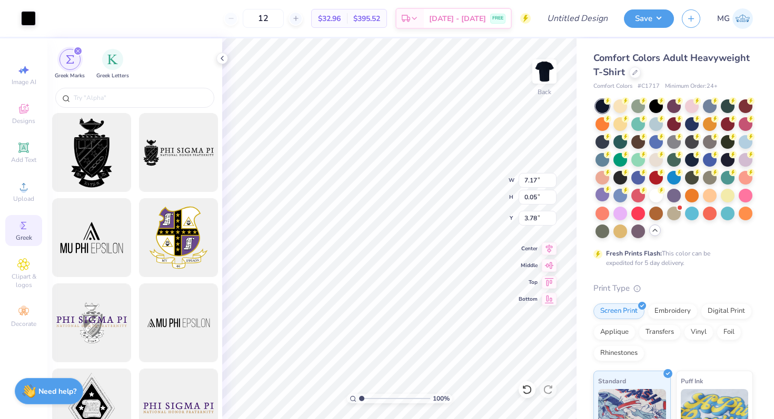
type input "9.41"
type input "0.06"
click at [47, 3] on div "Art colors" at bounding box center [27, 18] width 55 height 37
click at [50, 9] on div "Art colors" at bounding box center [27, 18] width 55 height 37
drag, startPoint x: 51, startPoint y: 13, endPoint x: 56, endPoint y: 24, distance: 11.5
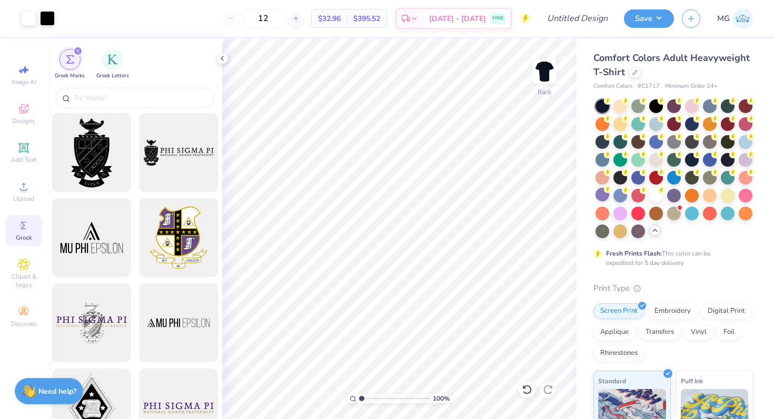
click at [51, 14] on div at bounding box center [47, 18] width 15 height 15
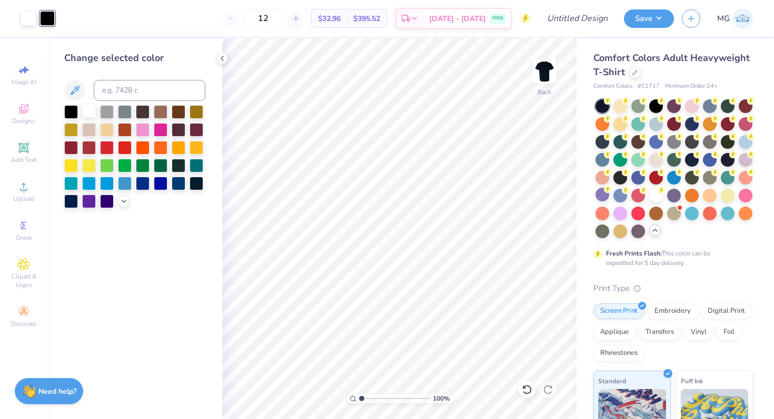
click at [93, 113] on div at bounding box center [89, 111] width 14 height 14
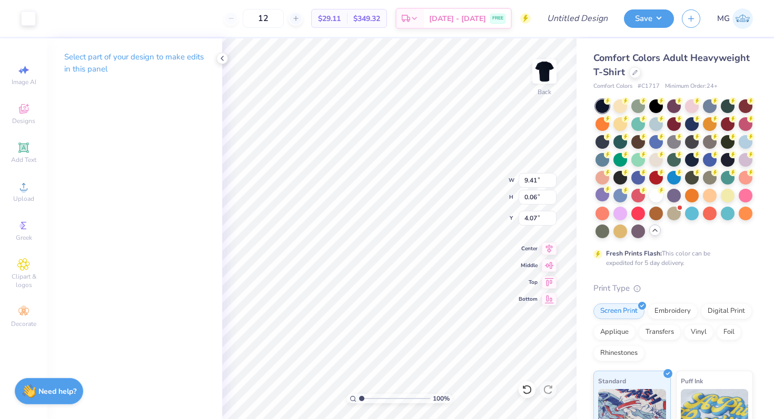
type input "4.07"
type input "2.94"
type input "3.28"
type input "4.11"
click at [222, 59] on icon at bounding box center [222, 58] width 8 height 8
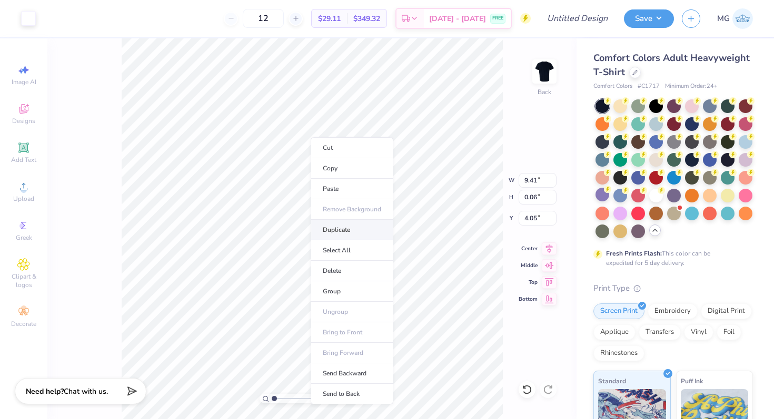
click at [338, 234] on li "Duplicate" at bounding box center [351, 230] width 83 height 21
type input "4.81"
type input "4.33"
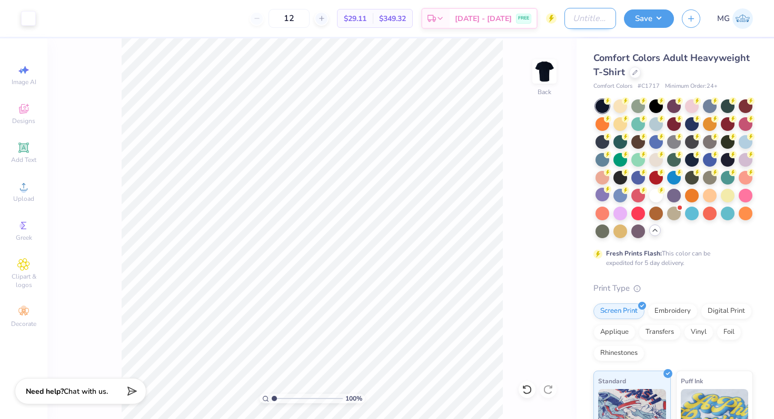
click at [565, 17] on input "Design Title" at bounding box center [590, 18] width 52 height 21
type input "AMA Basic 2"
click at [634, 20] on button "Save" at bounding box center [649, 17] width 50 height 18
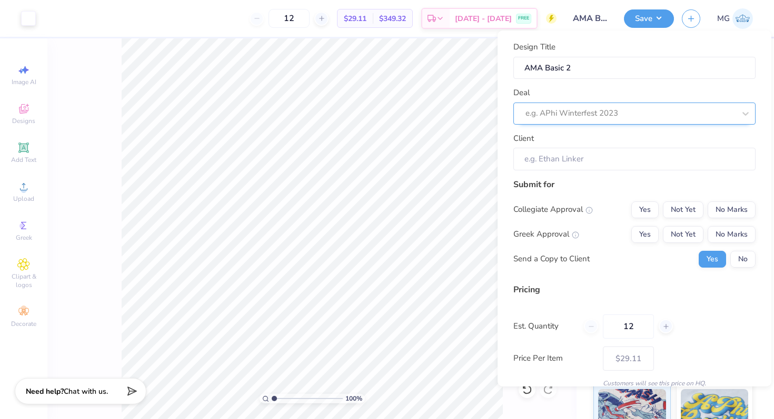
click at [630, 117] on div at bounding box center [629, 113] width 209 height 14
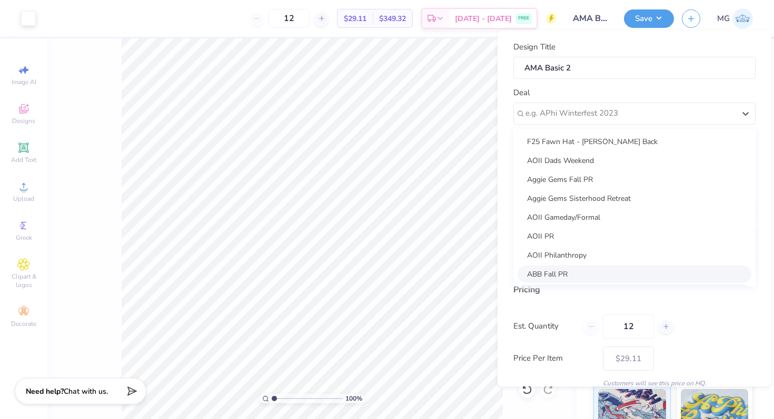
scroll to position [76, 0]
click at [578, 274] on div "AMA Fall Merch" at bounding box center [634, 273] width 234 height 17
type input "Cody Back"
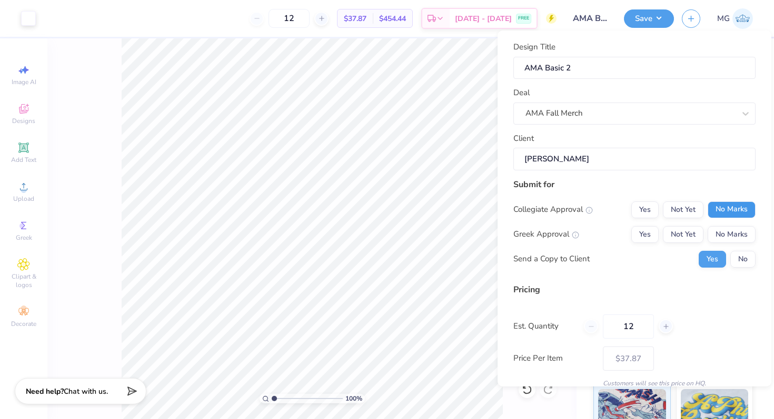
click at [713, 213] on button "No Marks" at bounding box center [731, 210] width 48 height 17
click at [714, 232] on button "No Marks" at bounding box center [731, 234] width 48 height 17
click at [730, 256] on button "No" at bounding box center [742, 259] width 25 height 17
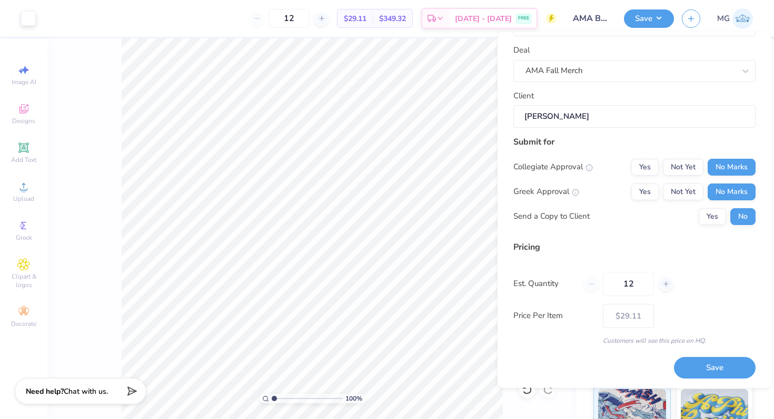
scroll to position [45, 0]
click at [673, 188] on button "Not Yet" at bounding box center [683, 191] width 41 height 17
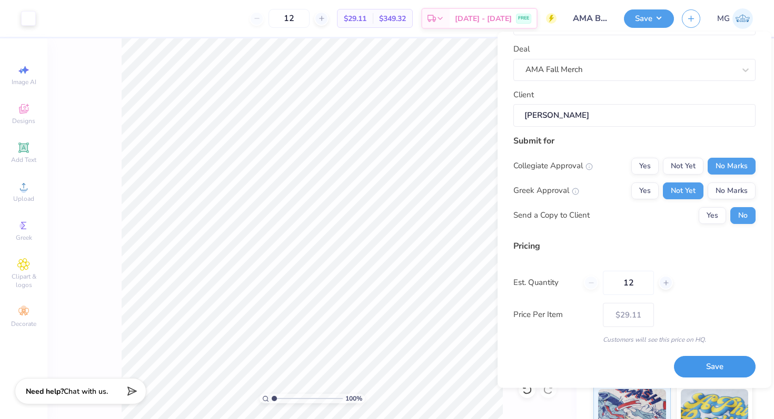
click at [710, 370] on button "Save" at bounding box center [715, 368] width 82 height 22
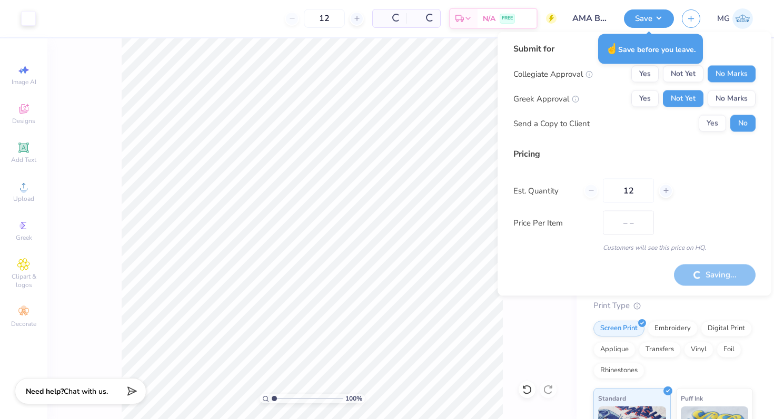
type input "$29.11"
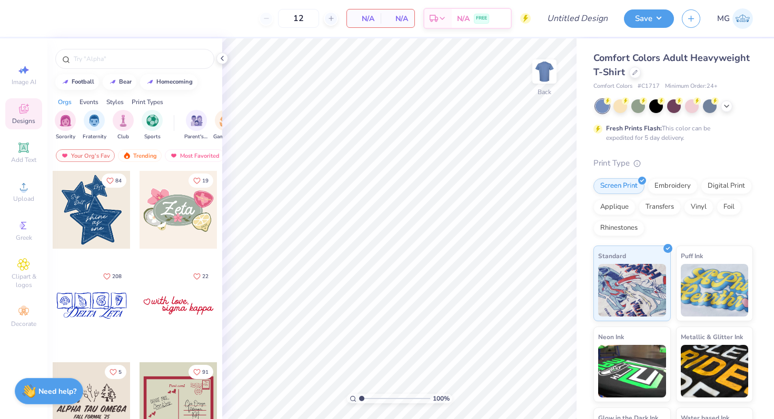
click at [88, 101] on div "Events" at bounding box center [88, 101] width 19 height 9
click at [92, 128] on div "filter for Game Day" at bounding box center [94, 119] width 21 height 21
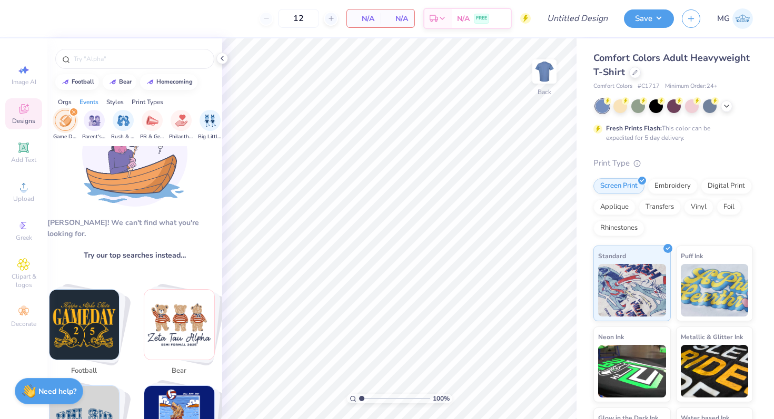
scroll to position [0, 0]
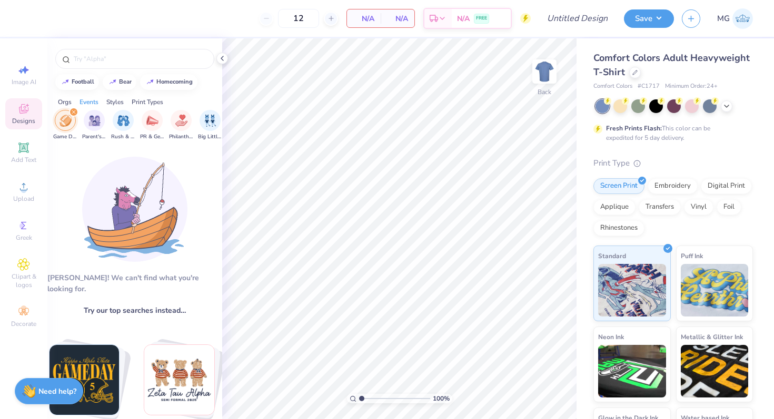
click at [63, 124] on img "filter for Game Day" at bounding box center [65, 121] width 12 height 12
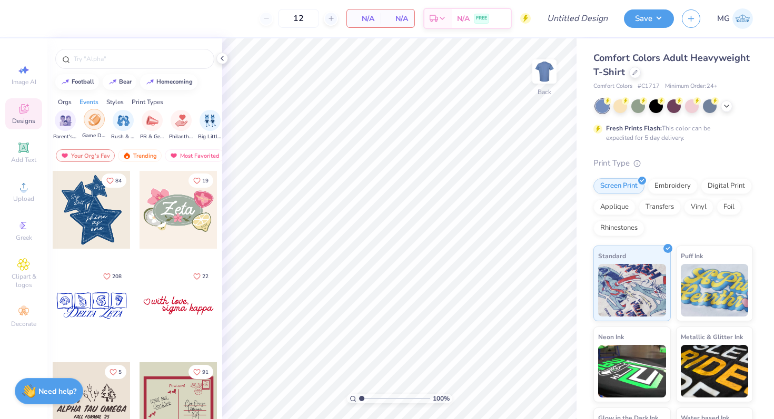
click at [90, 125] on div "filter for Game Day" at bounding box center [94, 119] width 21 height 21
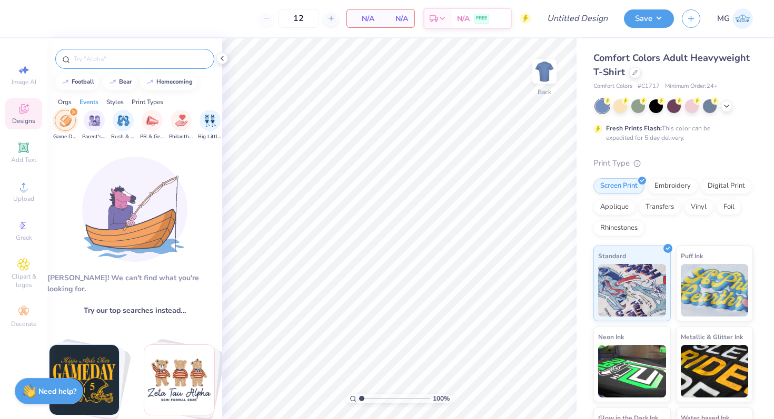
click at [115, 66] on div at bounding box center [134, 59] width 159 height 20
click at [76, 84] on div "football" at bounding box center [83, 81] width 23 height 6
type input "football"
click at [75, 112] on icon "filter for Game Day" at bounding box center [74, 112] width 4 height 4
click at [93, 75] on button "football" at bounding box center [77, 81] width 44 height 16
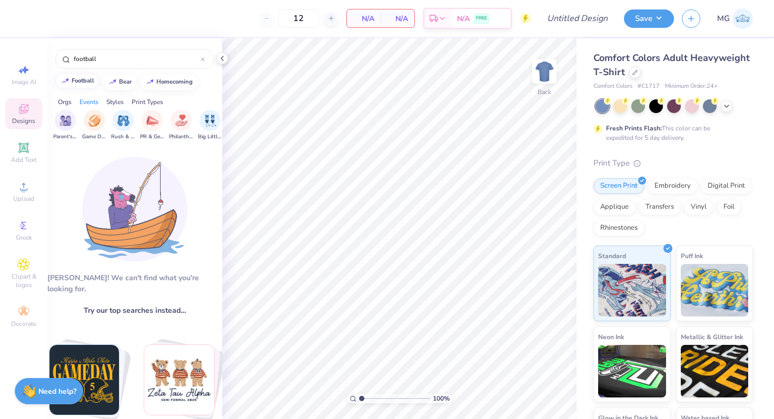
click at [84, 80] on div "football" at bounding box center [83, 81] width 23 height 6
click at [157, 210] on img at bounding box center [134, 209] width 105 height 105
click at [38, 186] on div "Upload" at bounding box center [23, 191] width 37 height 31
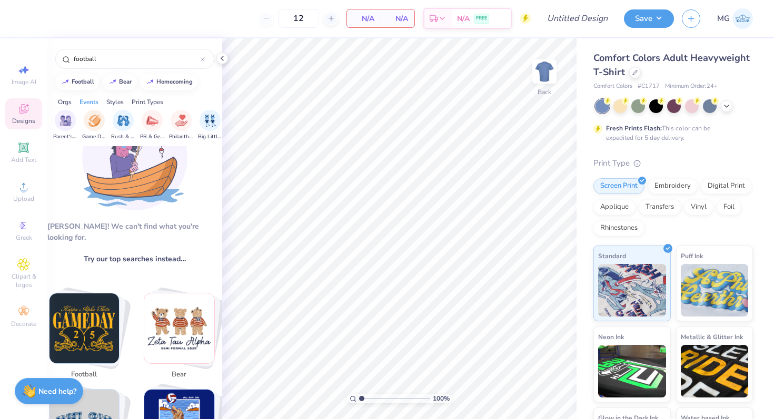
scroll to position [111, 0]
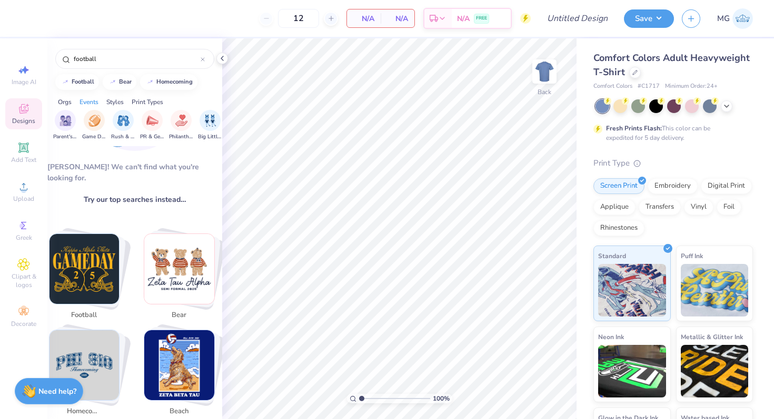
click at [103, 276] on img "Stack Card Button football" at bounding box center [84, 269] width 70 height 70
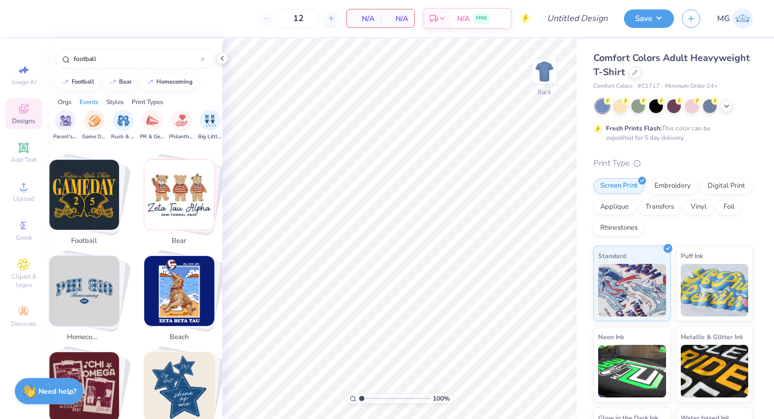
scroll to position [232, 0]
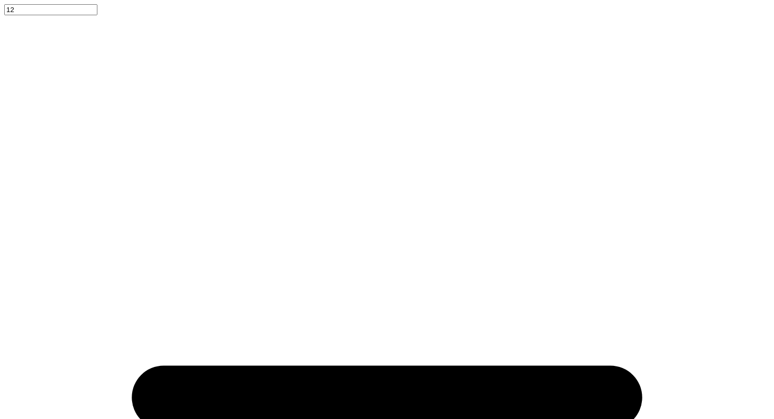
scroll to position [0, 23]
type input "football"
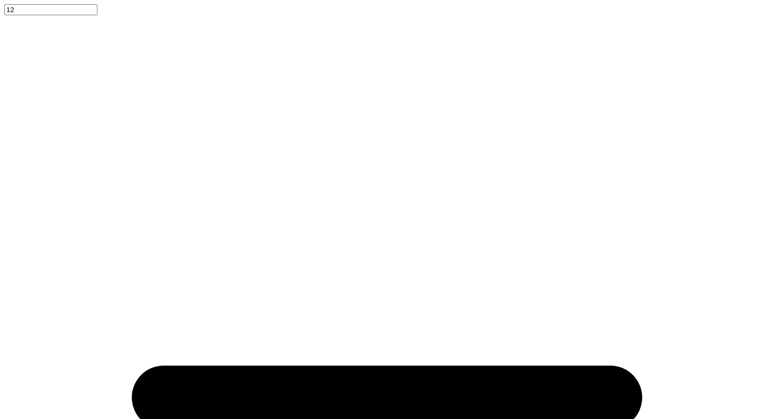
scroll to position [0, 0]
